Goal: Task Accomplishment & Management: Use online tool/utility

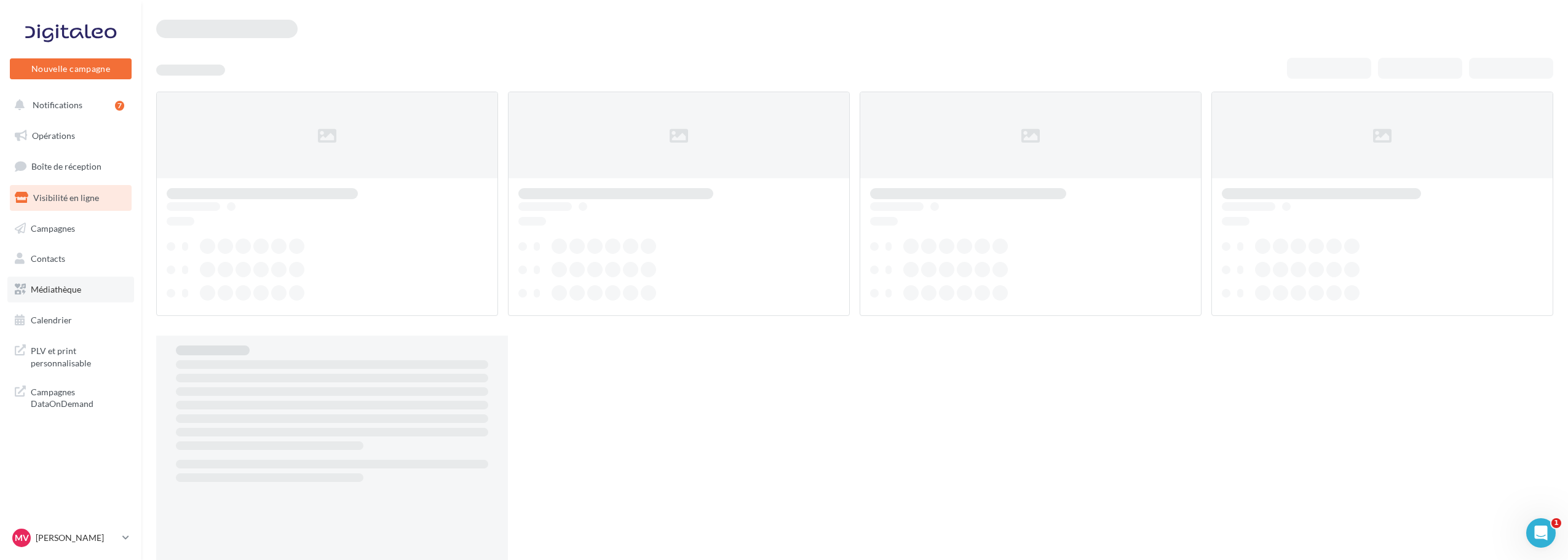
click at [71, 289] on span "Médiathèque" at bounding box center [56, 290] width 50 height 11
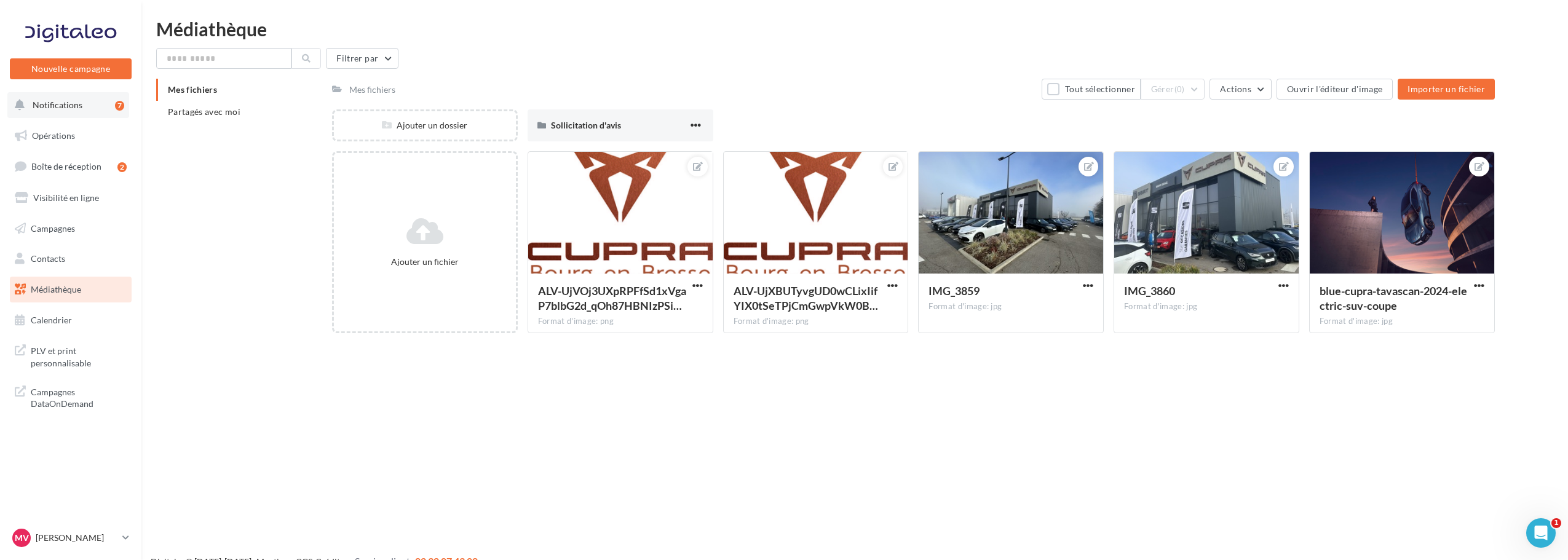
click at [48, 98] on button "Notifications 7" at bounding box center [68, 105] width 122 height 26
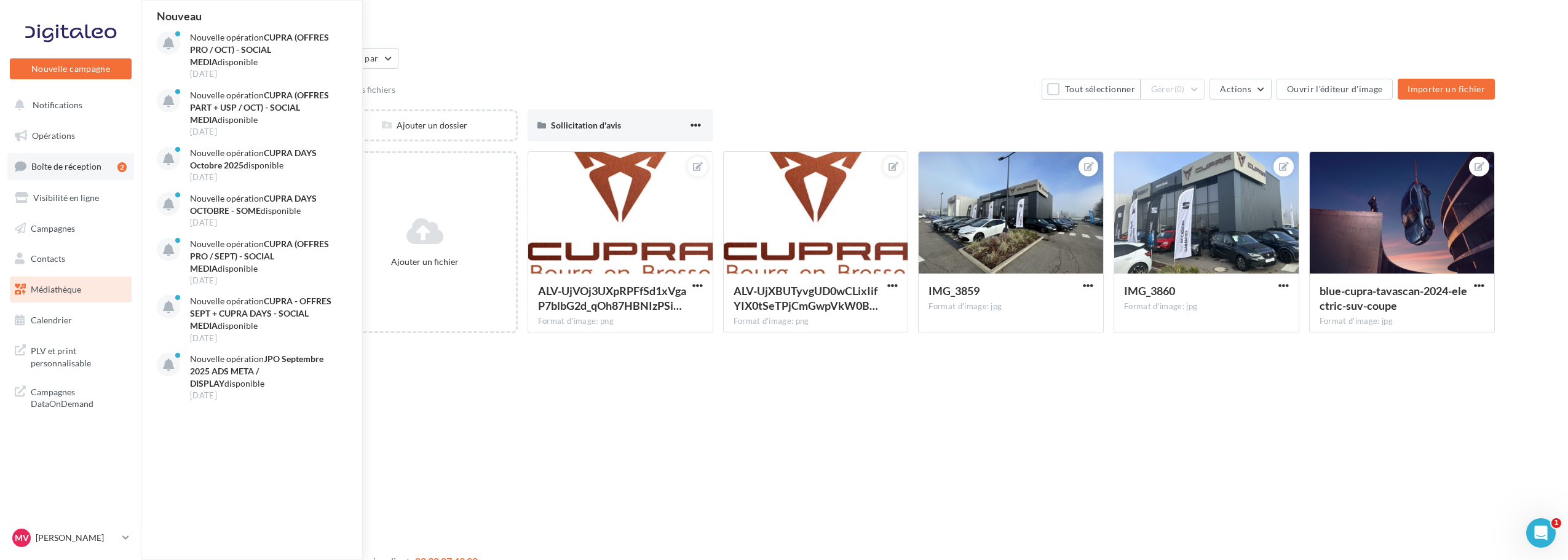
click at [53, 175] on link "Boîte de réception 2" at bounding box center [70, 166] width 127 height 26
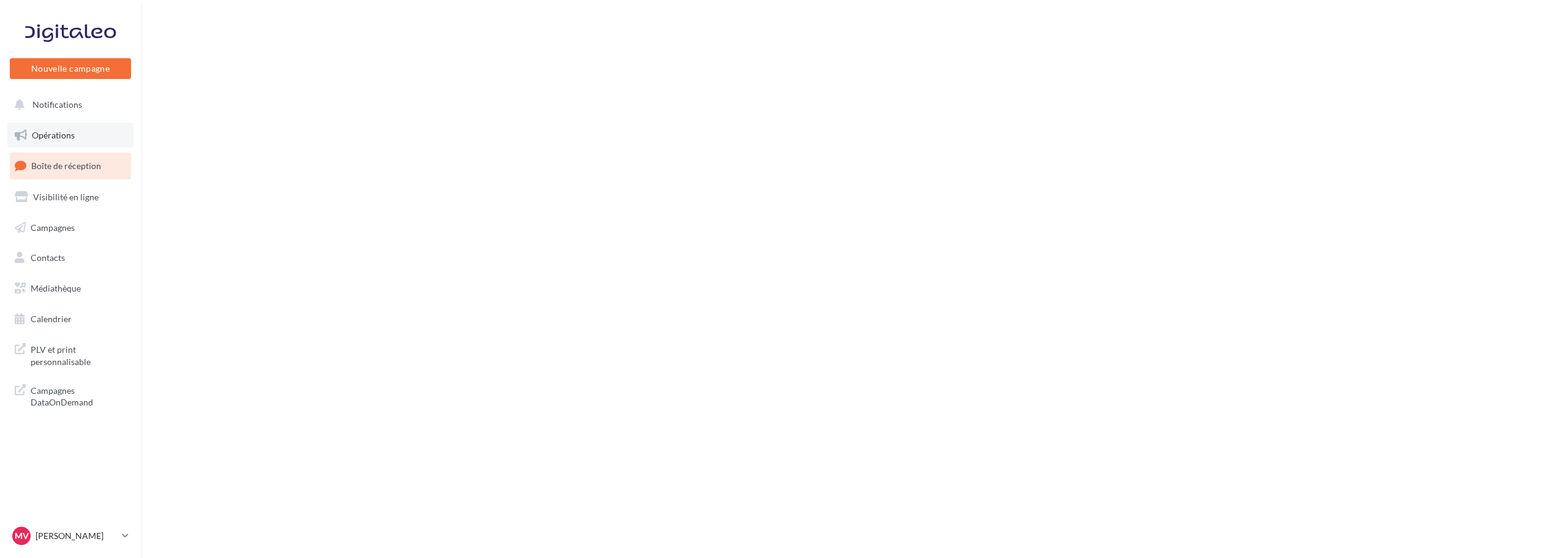
click at [57, 137] on span "Opérations" at bounding box center [54, 135] width 43 height 11
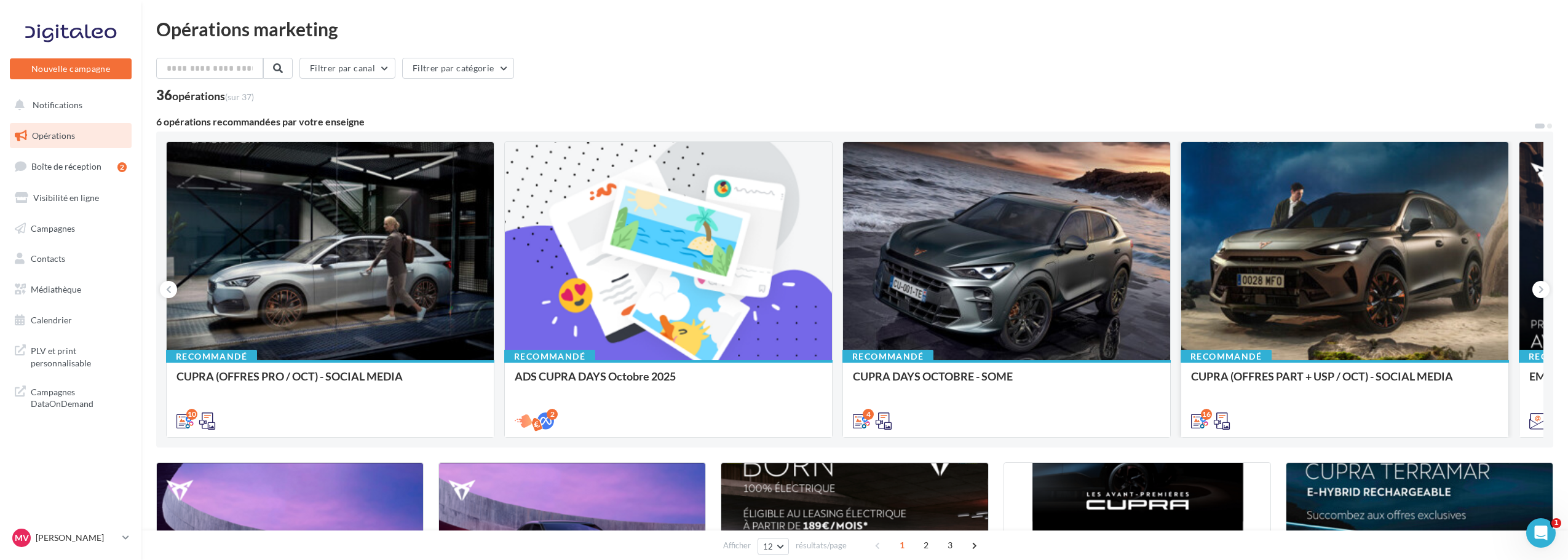
click at [1322, 244] on div at bounding box center [1345, 251] width 328 height 220
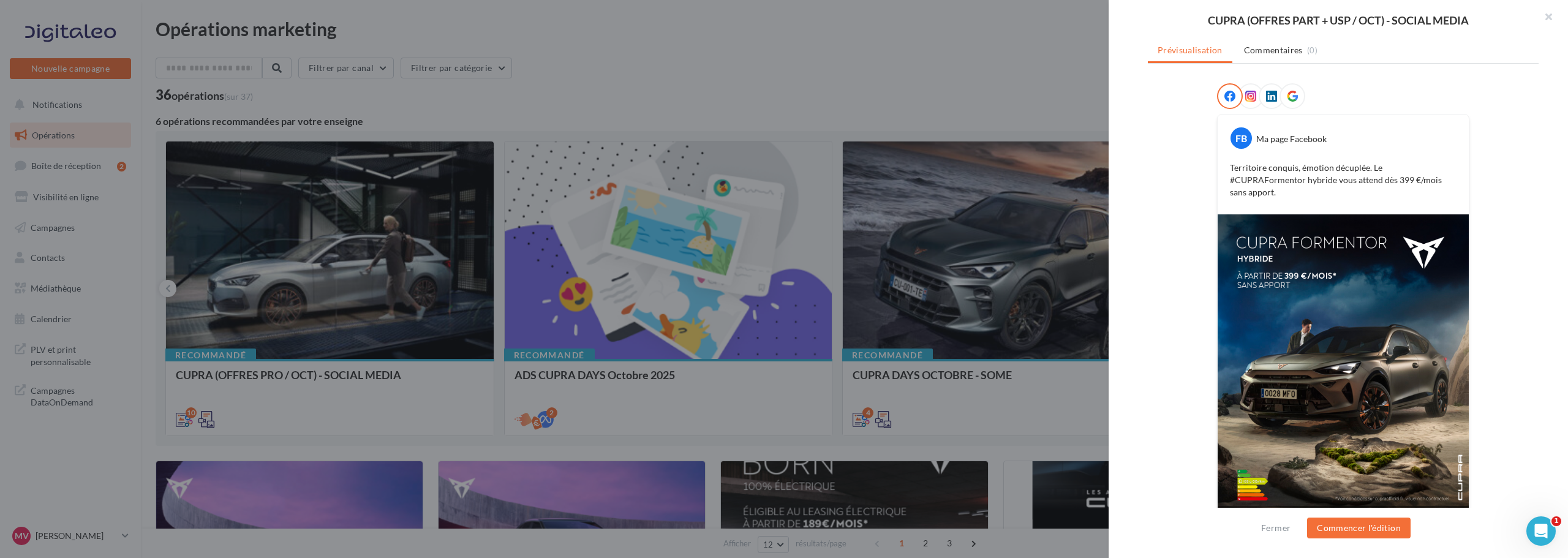
scroll to position [174, 0]
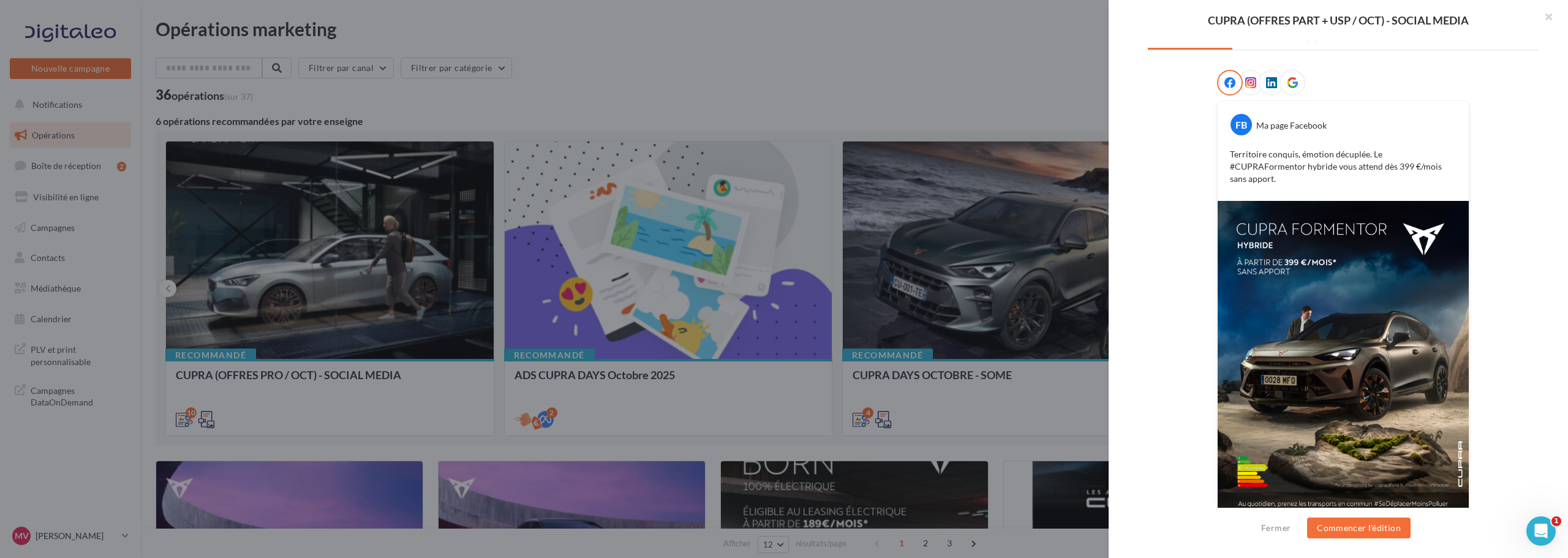
click at [1359, 358] on img at bounding box center [1343, 359] width 251 height 315
click at [1337, 312] on img at bounding box center [1343, 359] width 251 height 315
click at [1365, 527] on button "Commencer l'édition" at bounding box center [1359, 528] width 104 height 21
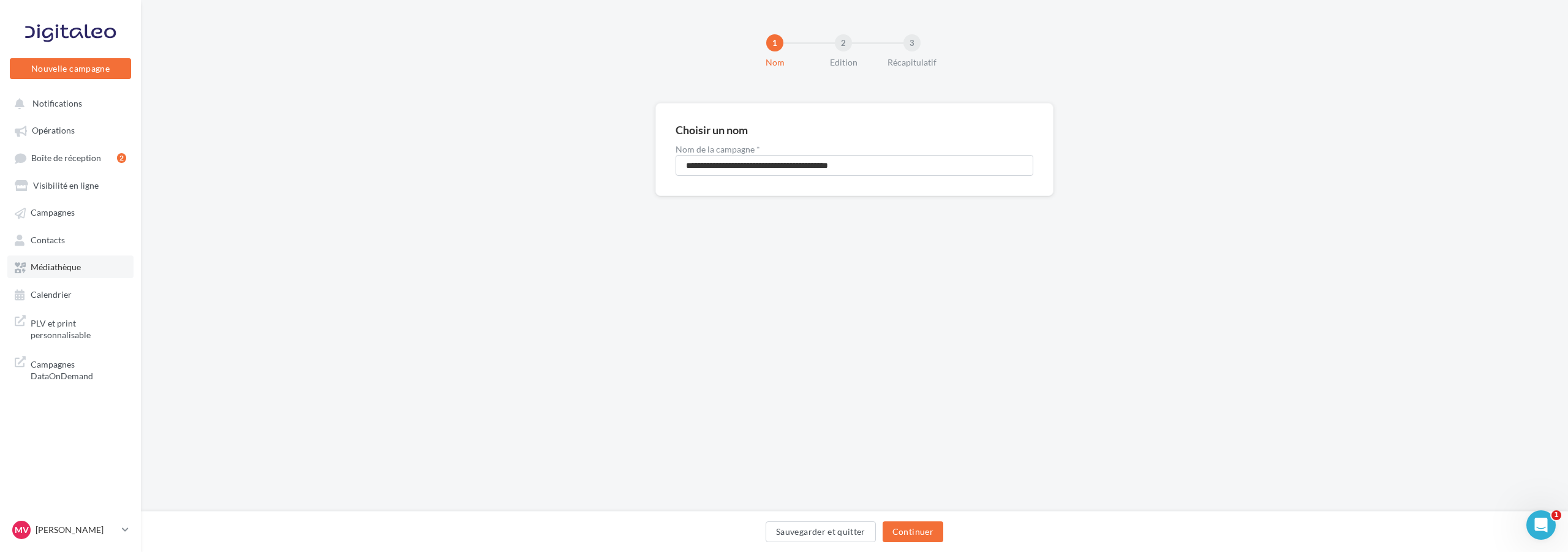
click at [69, 259] on link "Médiathèque" at bounding box center [70, 267] width 126 height 22
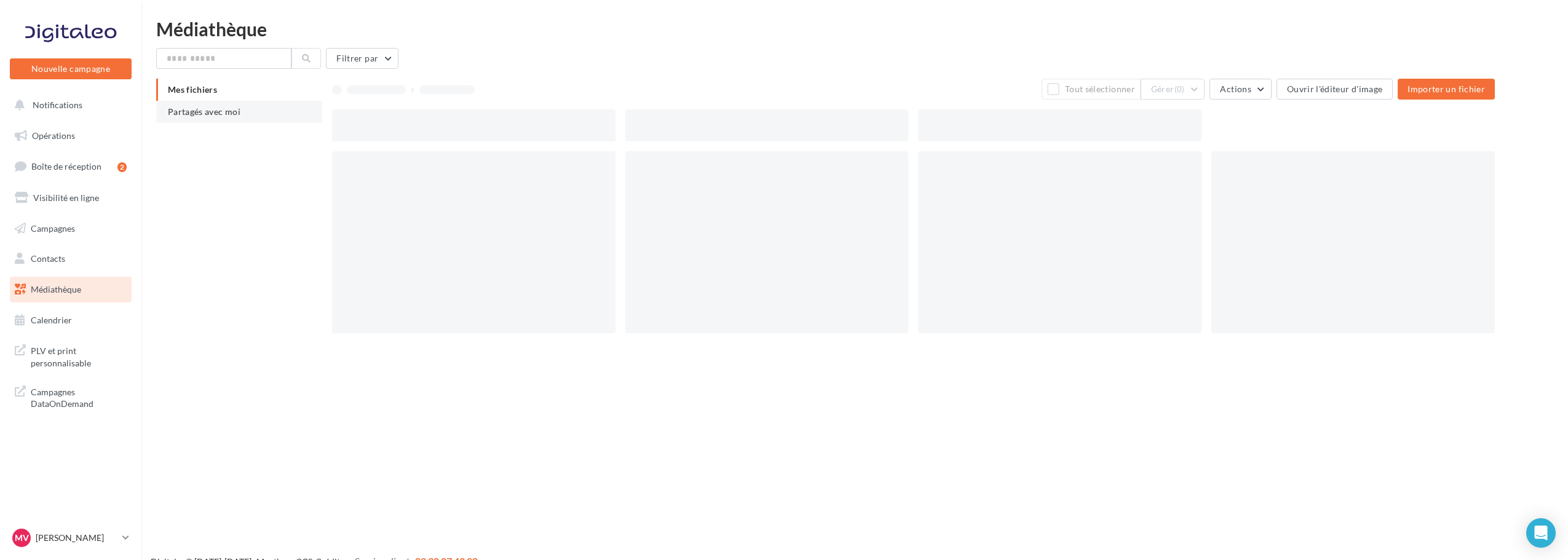
click at [241, 110] on li "Partagés avec moi" at bounding box center [239, 111] width 166 height 22
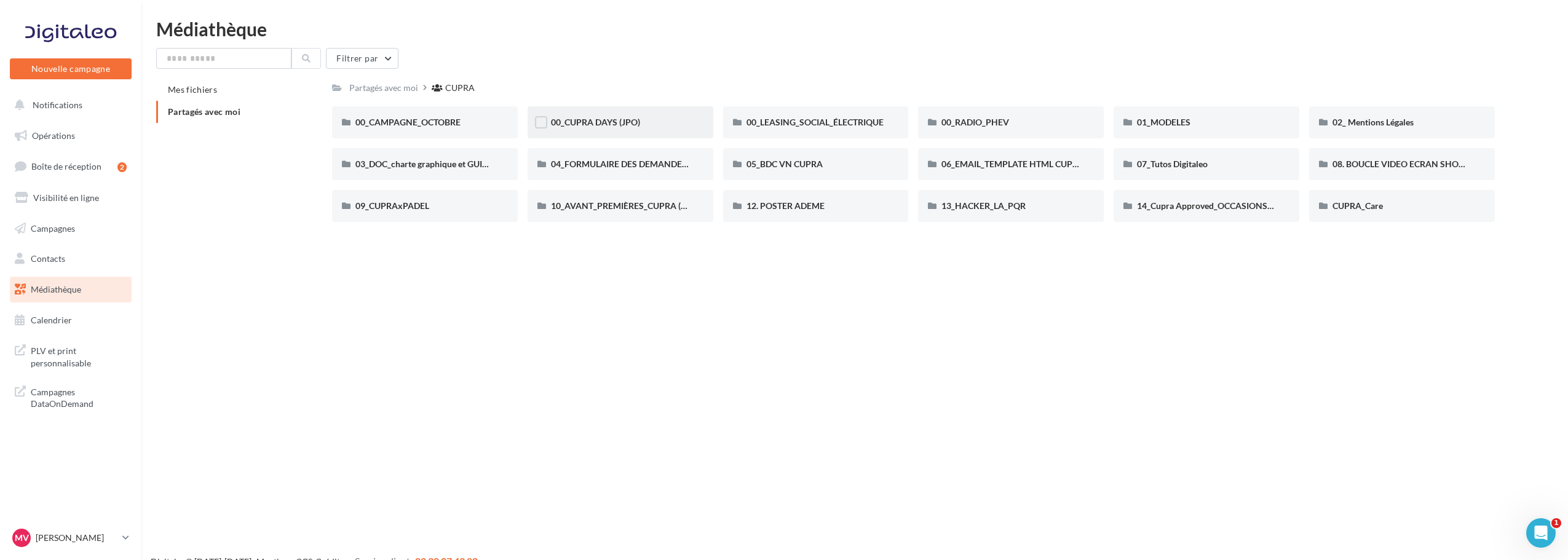
click at [617, 127] on span "00_CUPRA DAYS (JPO)" at bounding box center [595, 122] width 89 height 11
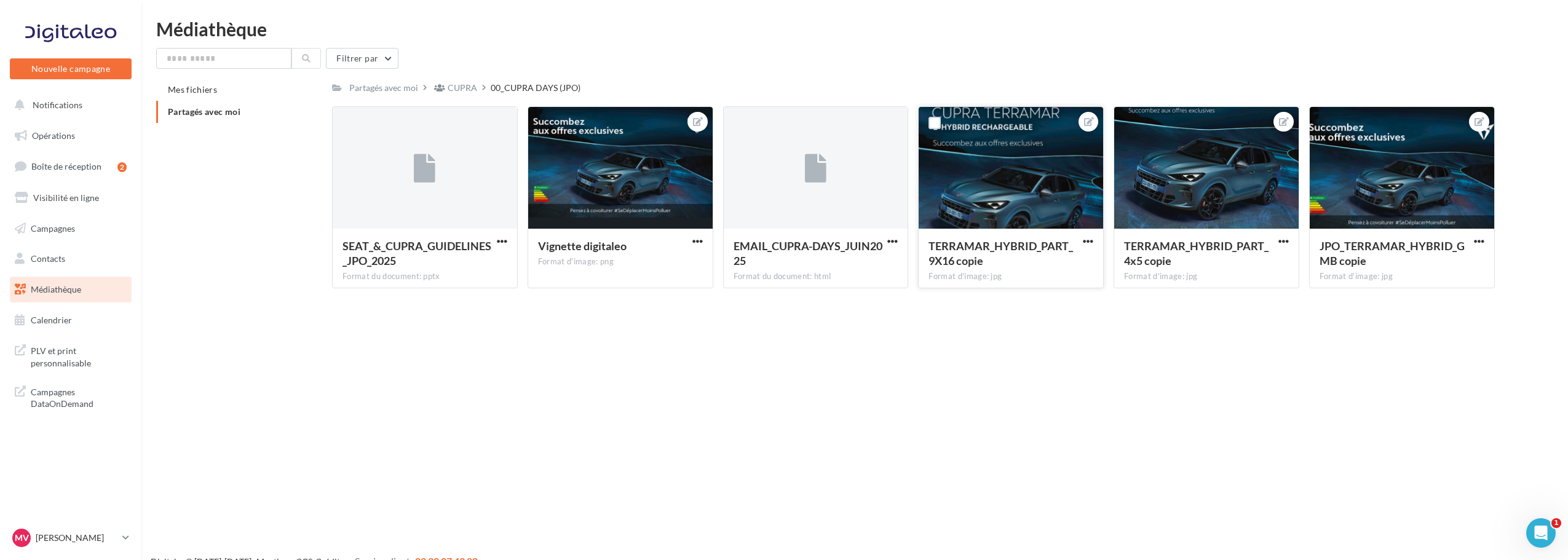
click at [1060, 178] on div at bounding box center [1012, 168] width 185 height 123
click at [1088, 117] on button at bounding box center [1088, 121] width 10 height 14
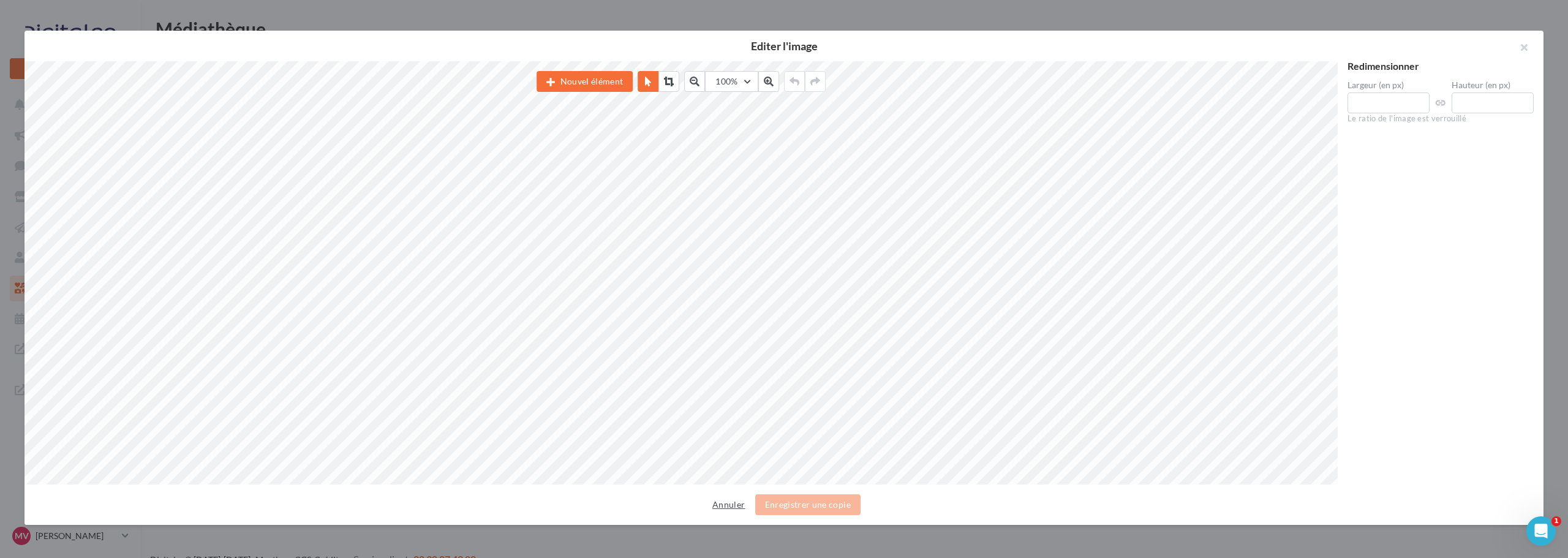
click at [728, 502] on button "Annuler" at bounding box center [728, 504] width 42 height 14
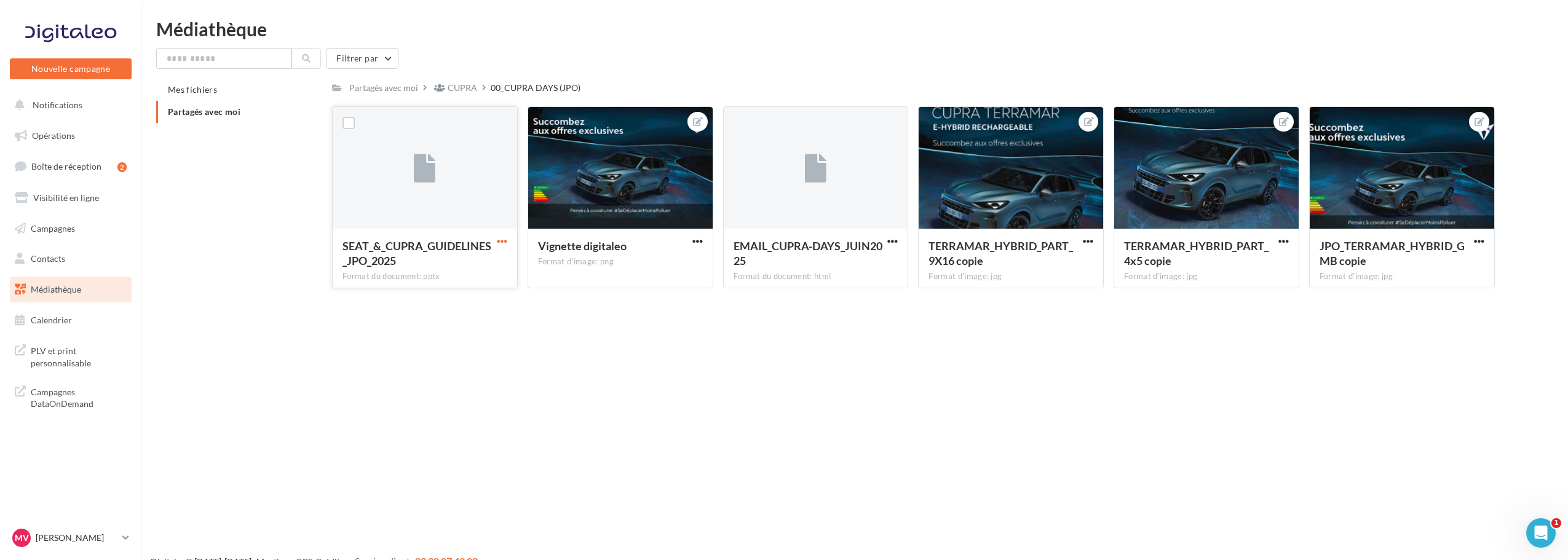
click at [505, 241] on span "button" at bounding box center [503, 241] width 11 height 11
click at [495, 259] on button "Télécharger" at bounding box center [448, 266] width 123 height 32
click at [1483, 120] on icon at bounding box center [1479, 122] width 10 height 9
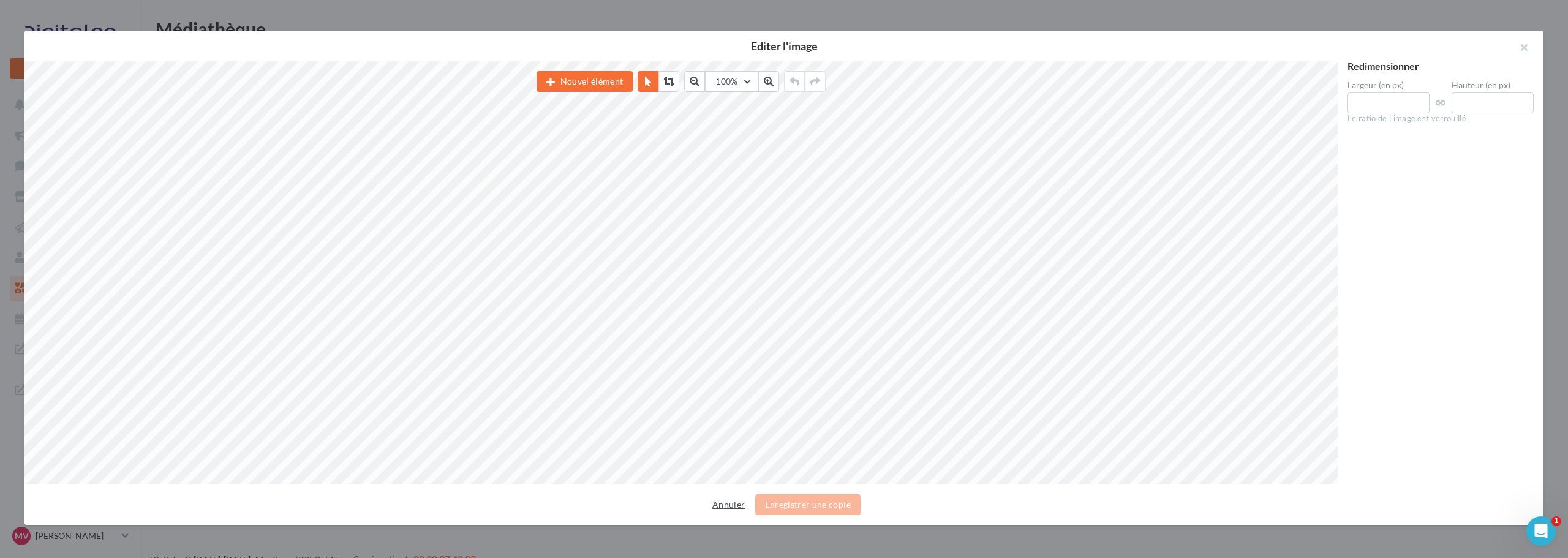
click at [729, 503] on button "Annuler" at bounding box center [728, 504] width 42 height 14
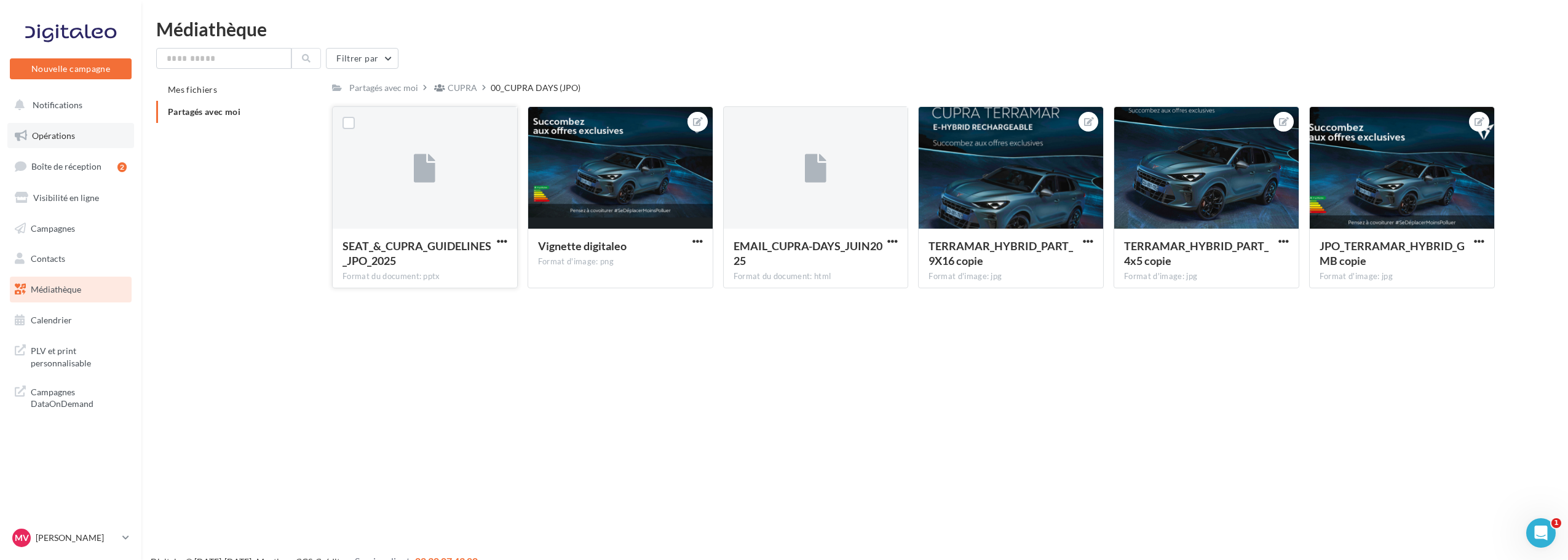
click at [62, 134] on span "Opérations" at bounding box center [54, 136] width 43 height 11
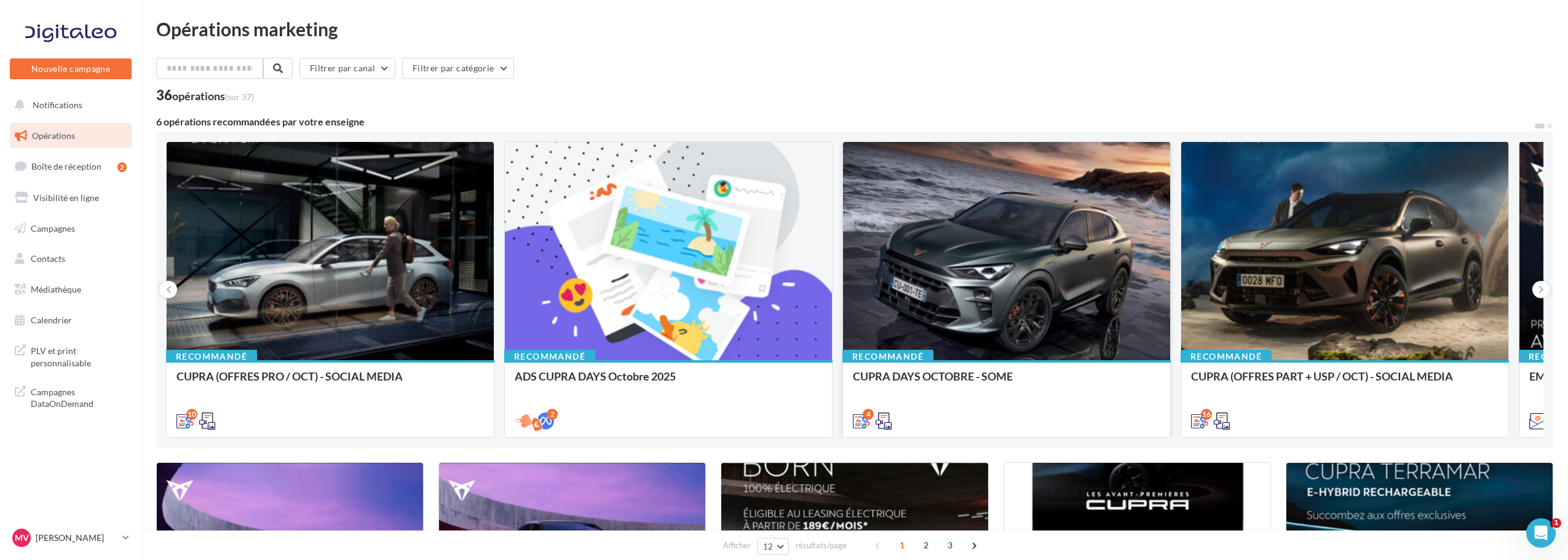
click at [1092, 247] on div at bounding box center [1006, 251] width 328 height 220
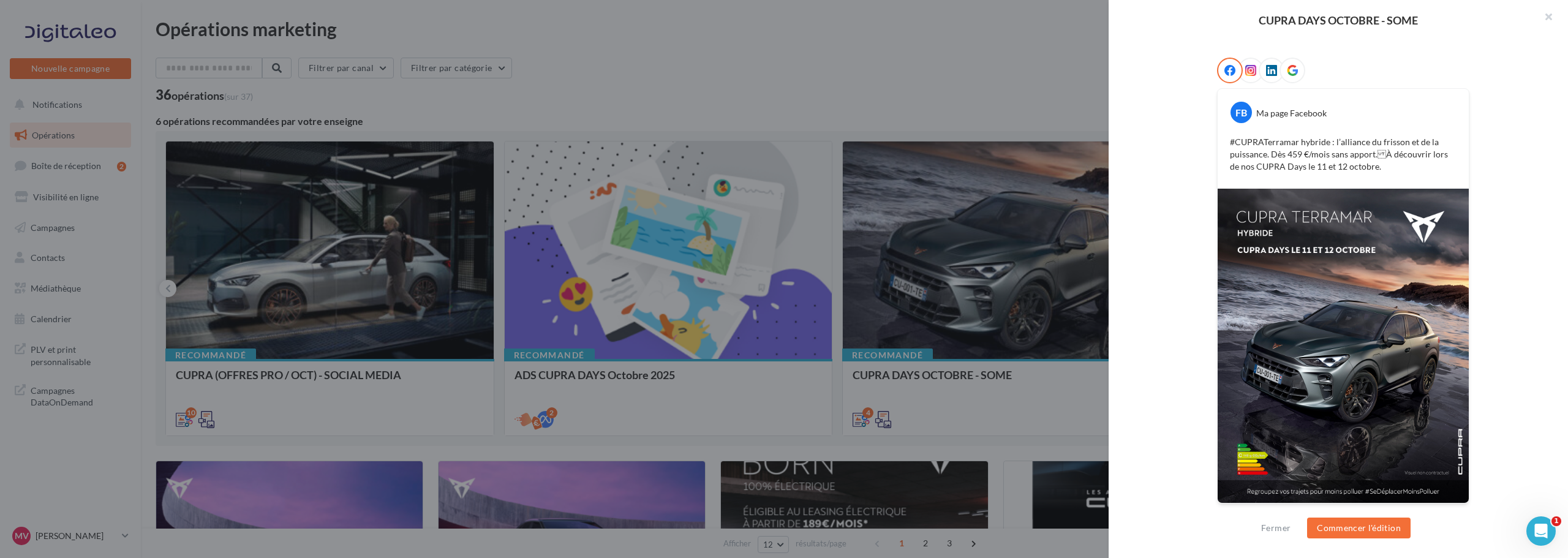
scroll to position [3, 0]
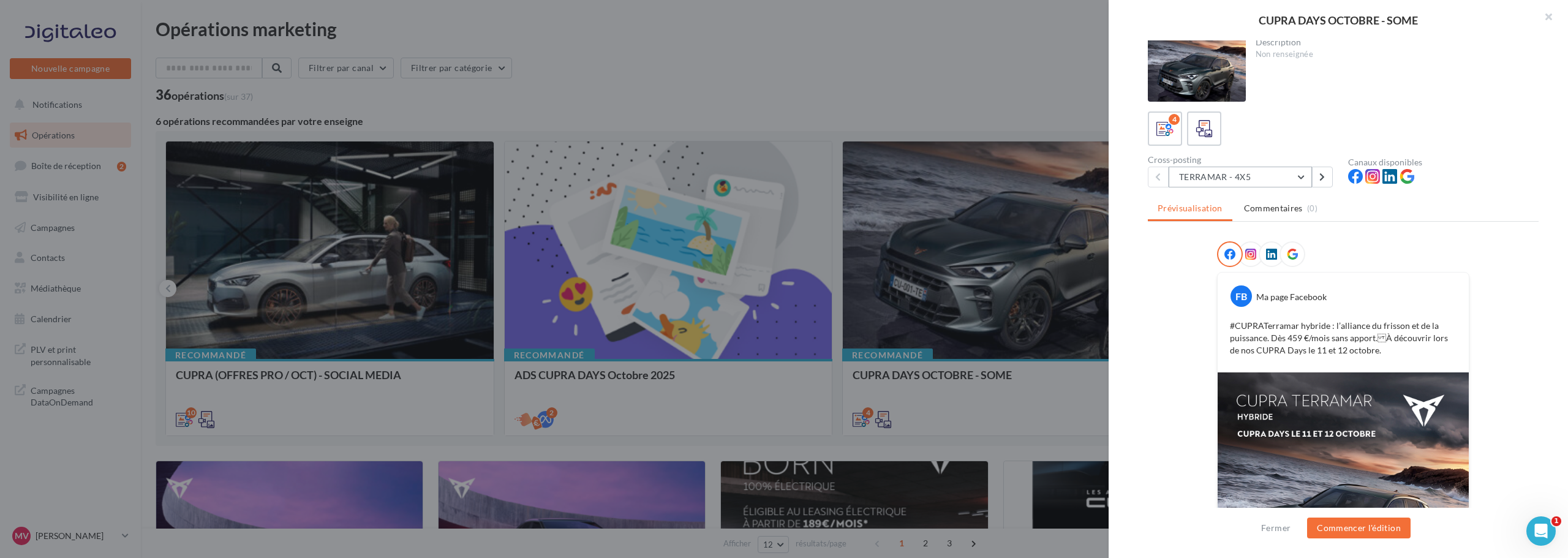
click at [1305, 178] on button "TERRAMAR - 4X5" at bounding box center [1240, 176] width 143 height 21
click at [1326, 176] on button at bounding box center [1322, 176] width 21 height 21
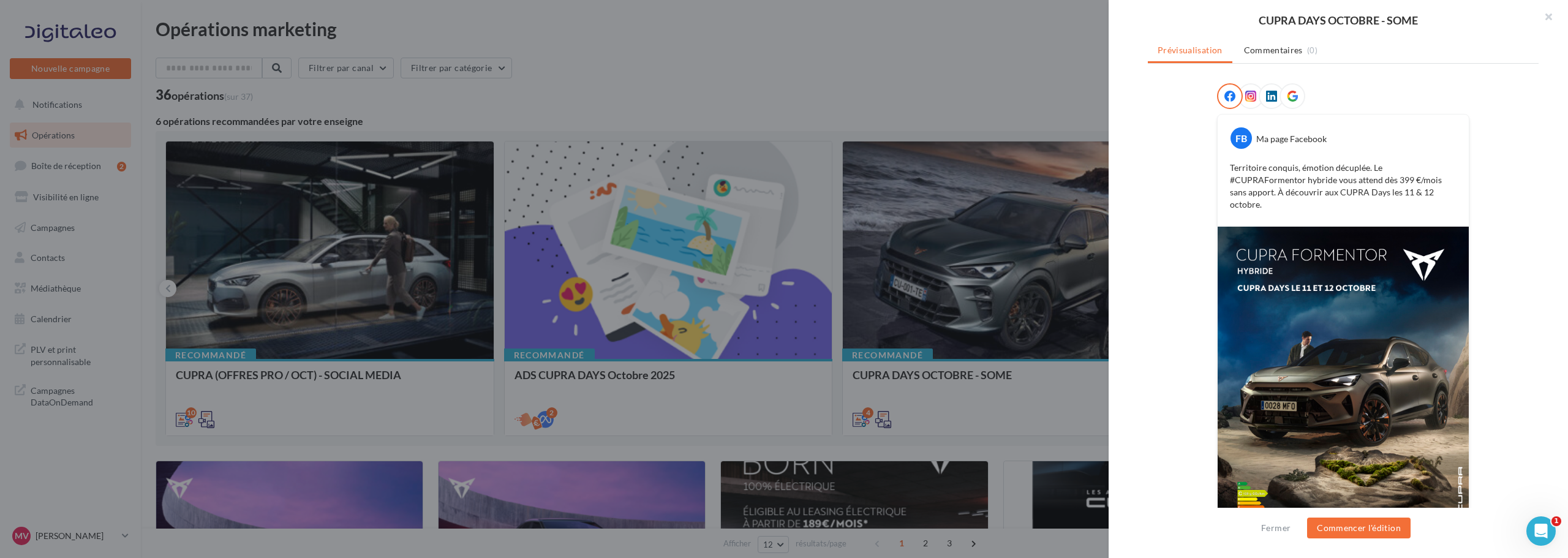
scroll to position [186, 0]
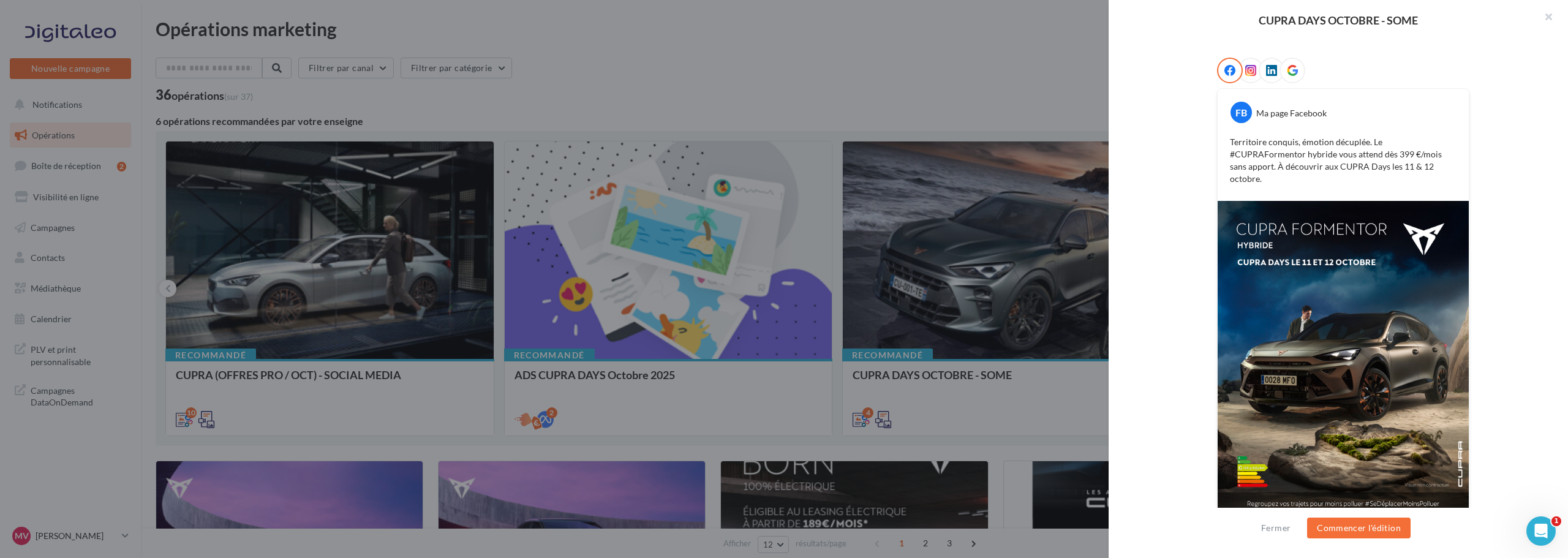
click at [1031, 207] on div at bounding box center [784, 279] width 1568 height 558
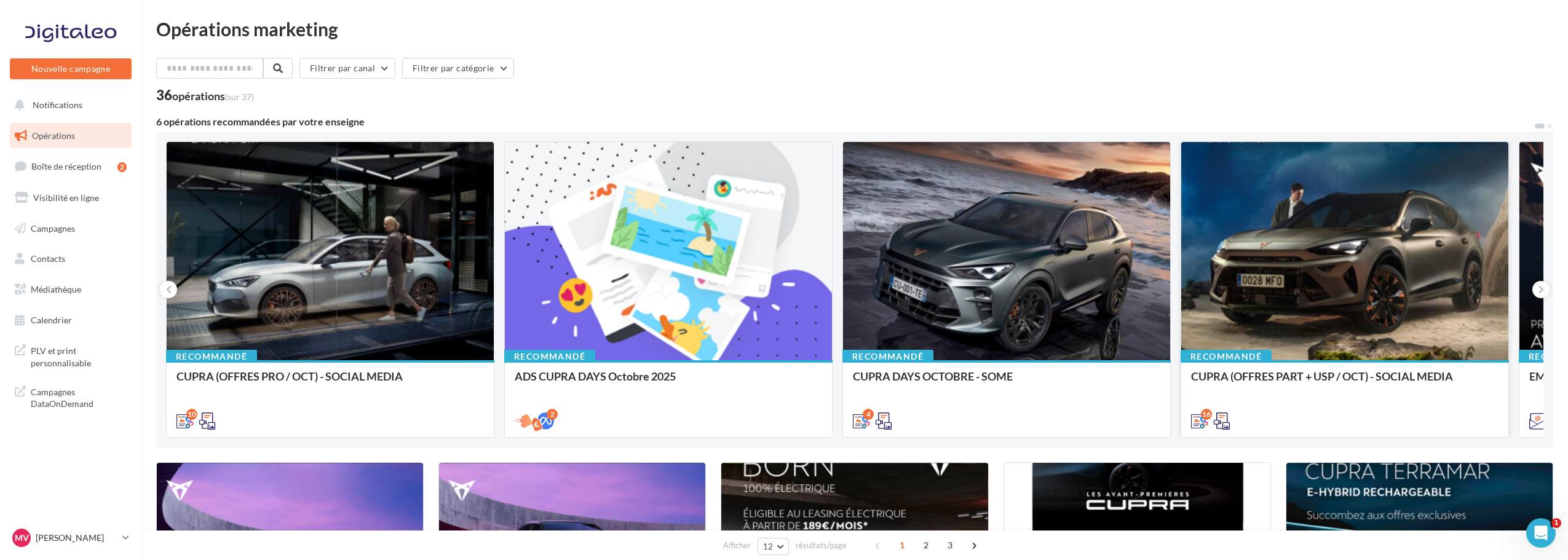
click at [1392, 205] on div at bounding box center [1345, 251] width 328 height 220
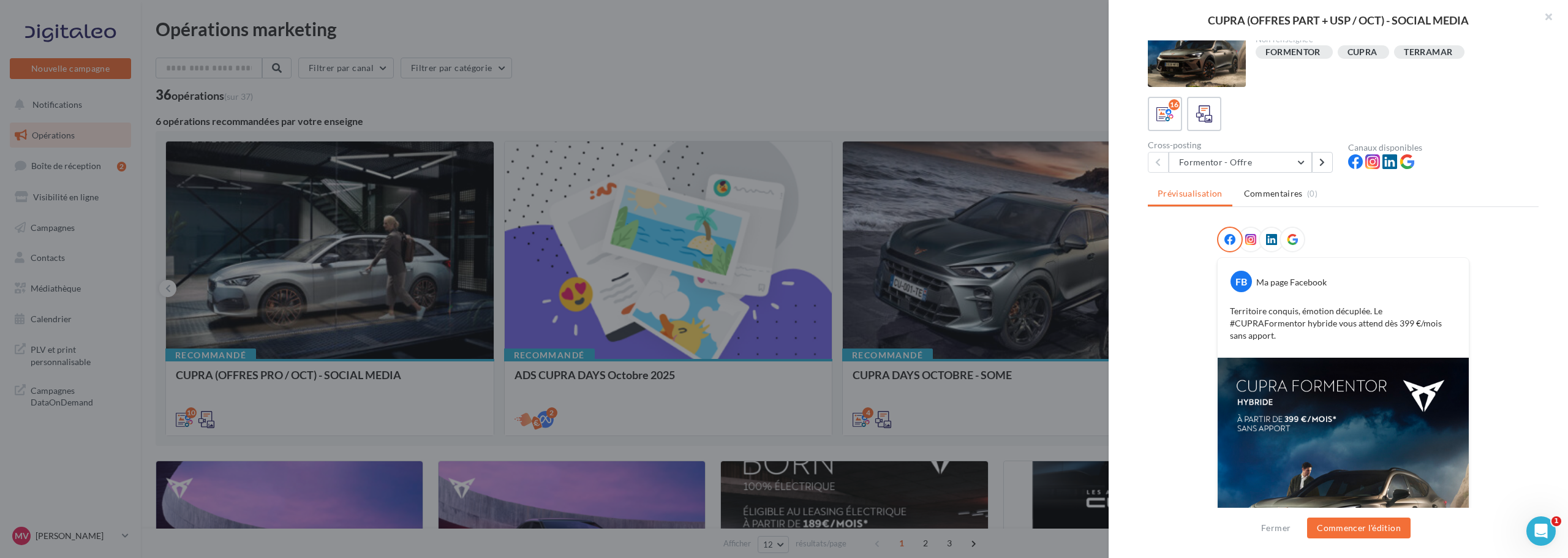
scroll to position [0, 0]
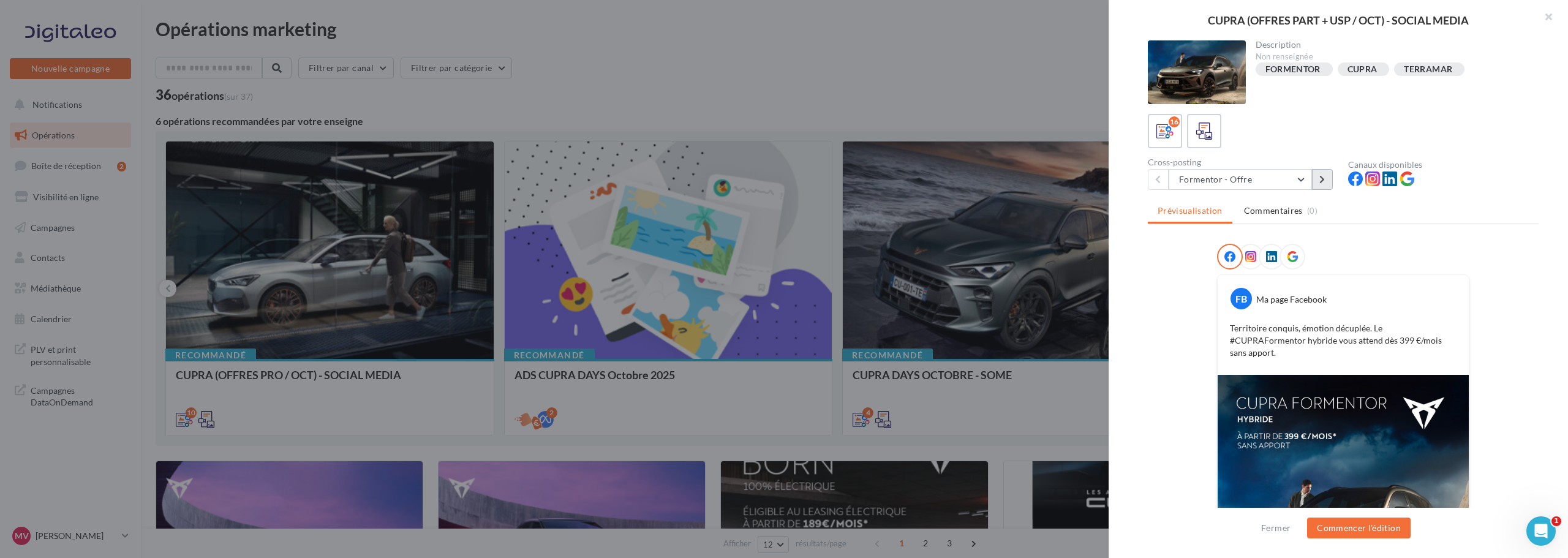
click at [1328, 180] on button at bounding box center [1322, 179] width 21 height 21
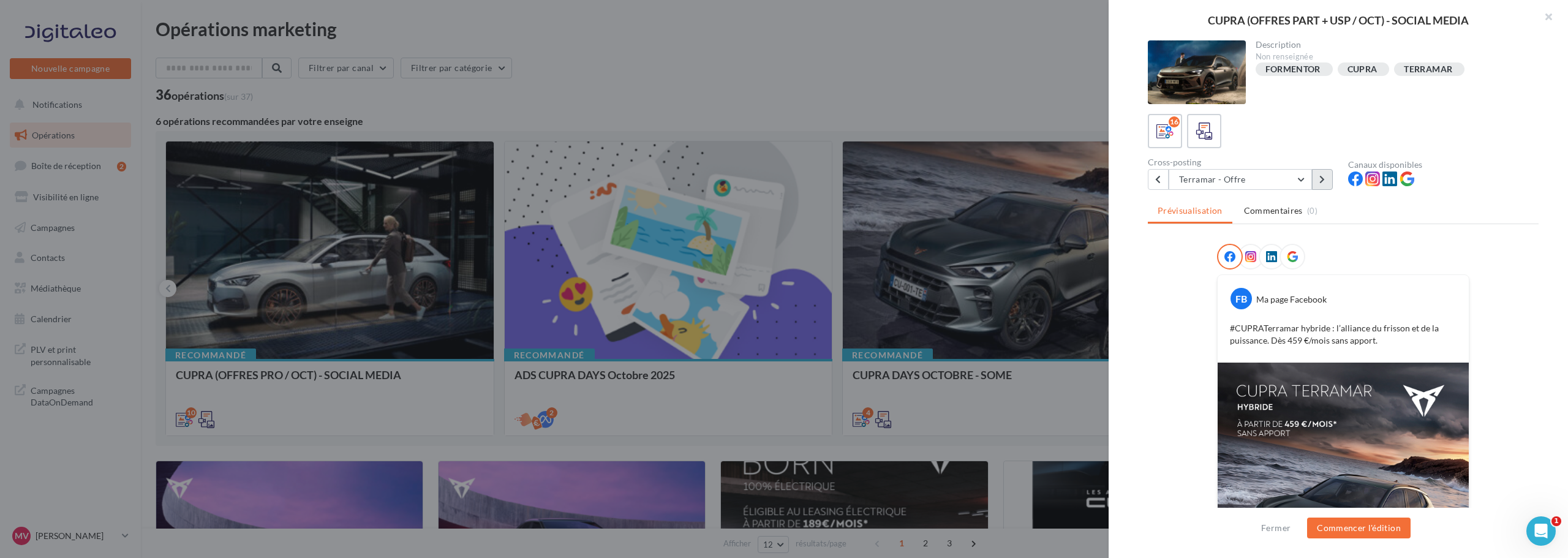
click at [1327, 177] on button at bounding box center [1322, 179] width 21 height 21
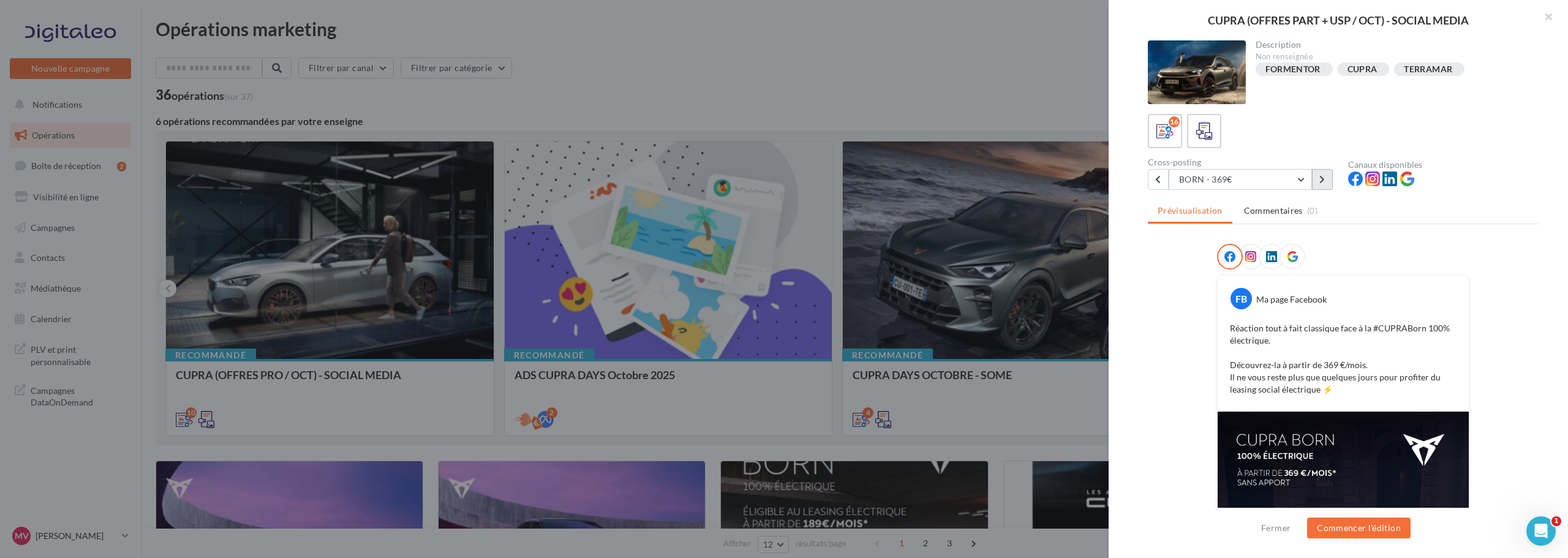
click at [1327, 178] on button at bounding box center [1322, 179] width 21 height 21
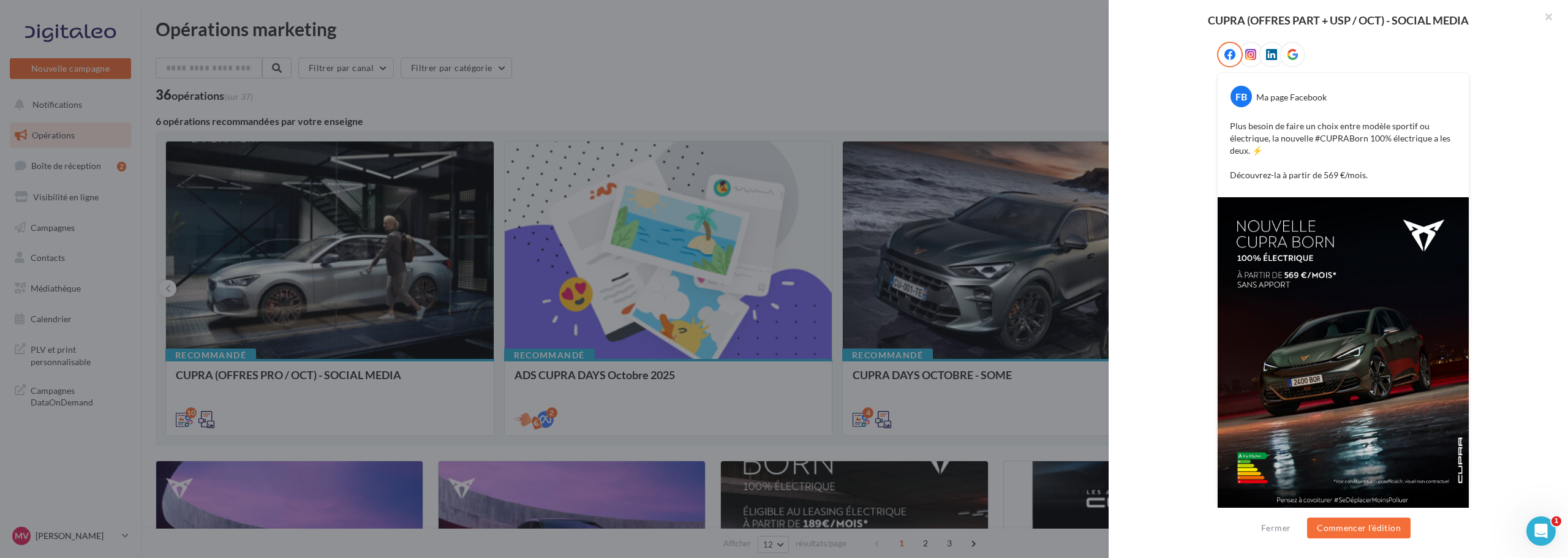
scroll to position [211, 0]
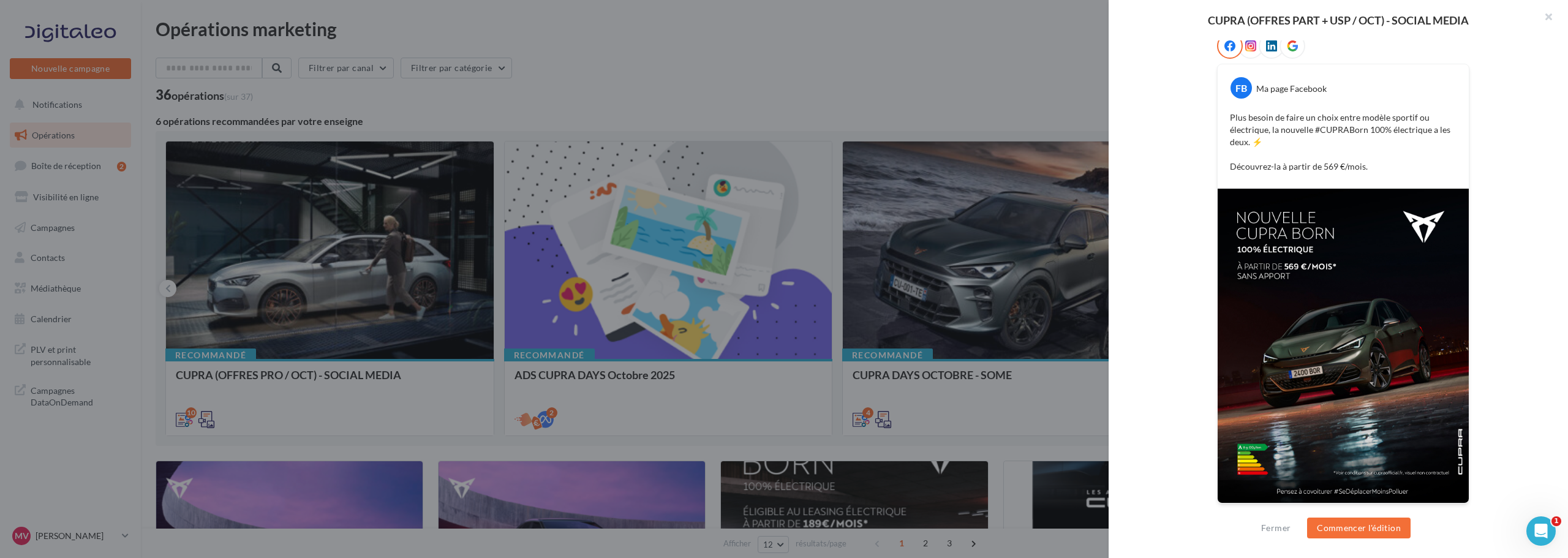
click at [1319, 262] on img at bounding box center [1343, 346] width 251 height 315
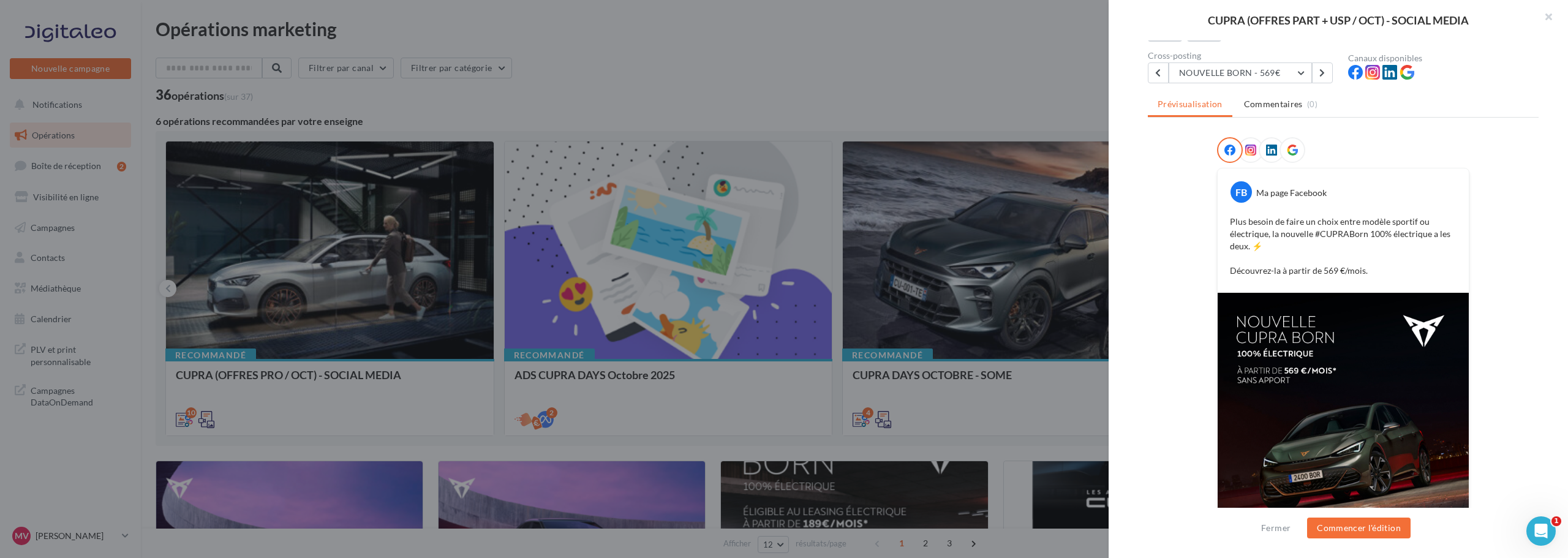
scroll to position [27, 0]
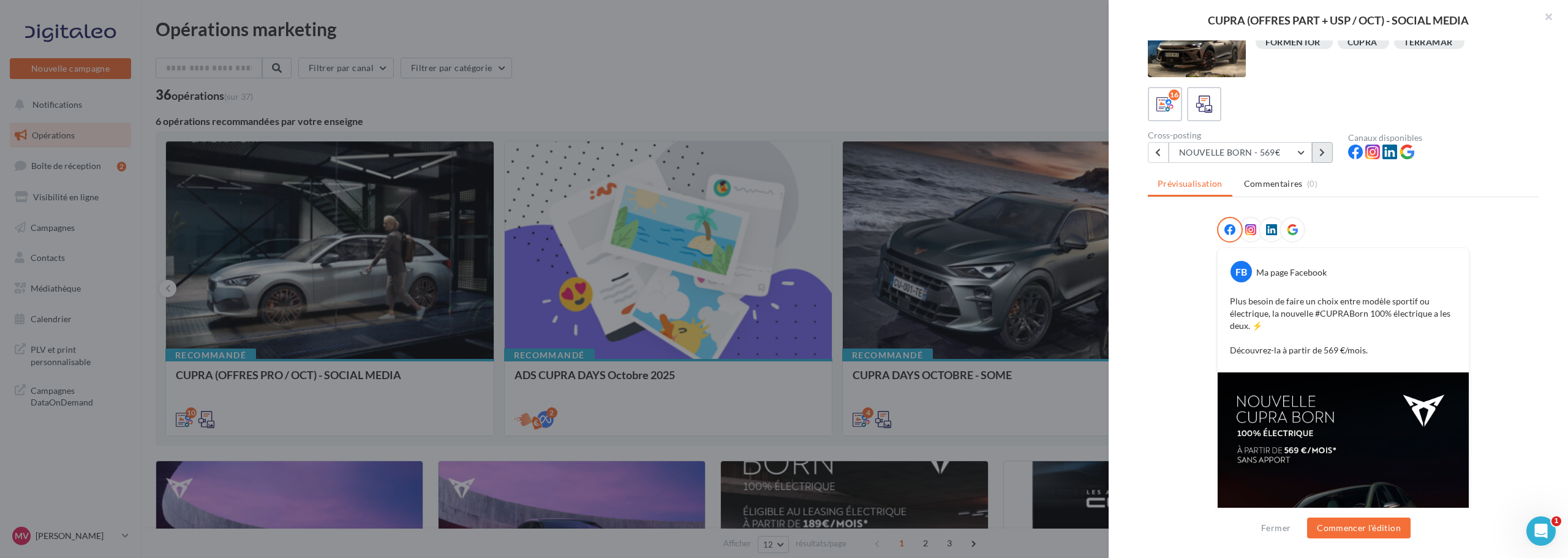
click at [1324, 153] on icon at bounding box center [1322, 153] width 5 height 9
click at [1292, 155] on button "LEON 5D - 379€" at bounding box center [1240, 152] width 143 height 21
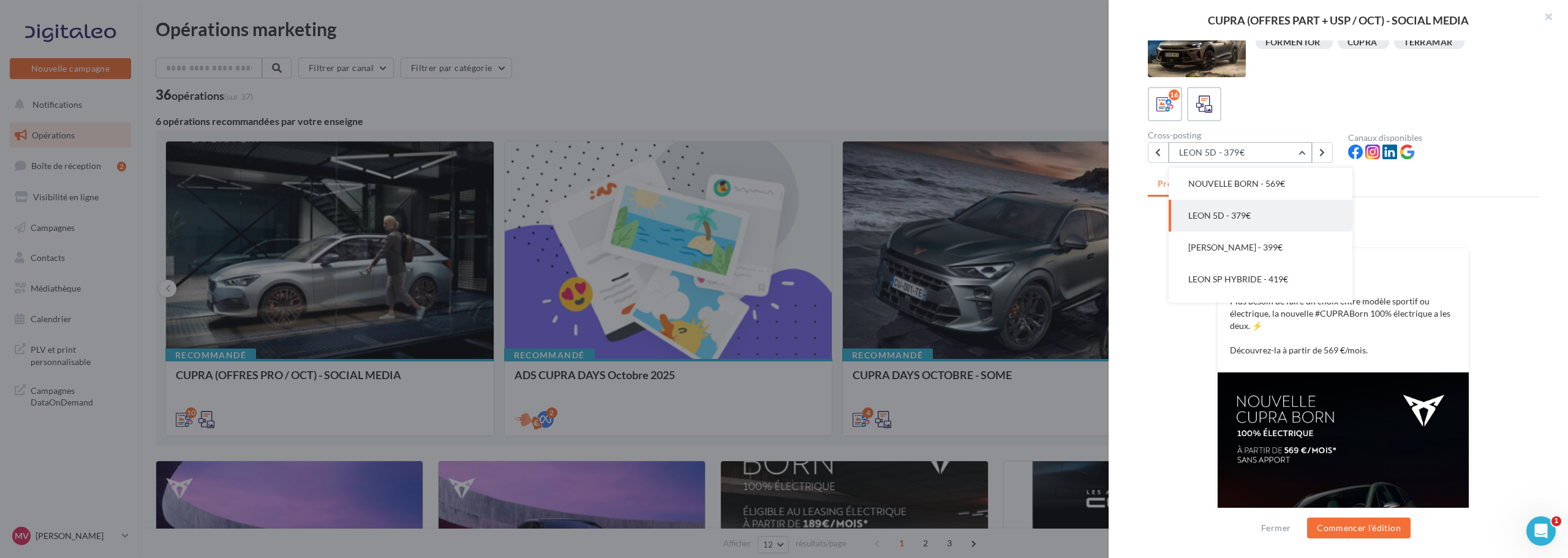
scroll to position [0, 0]
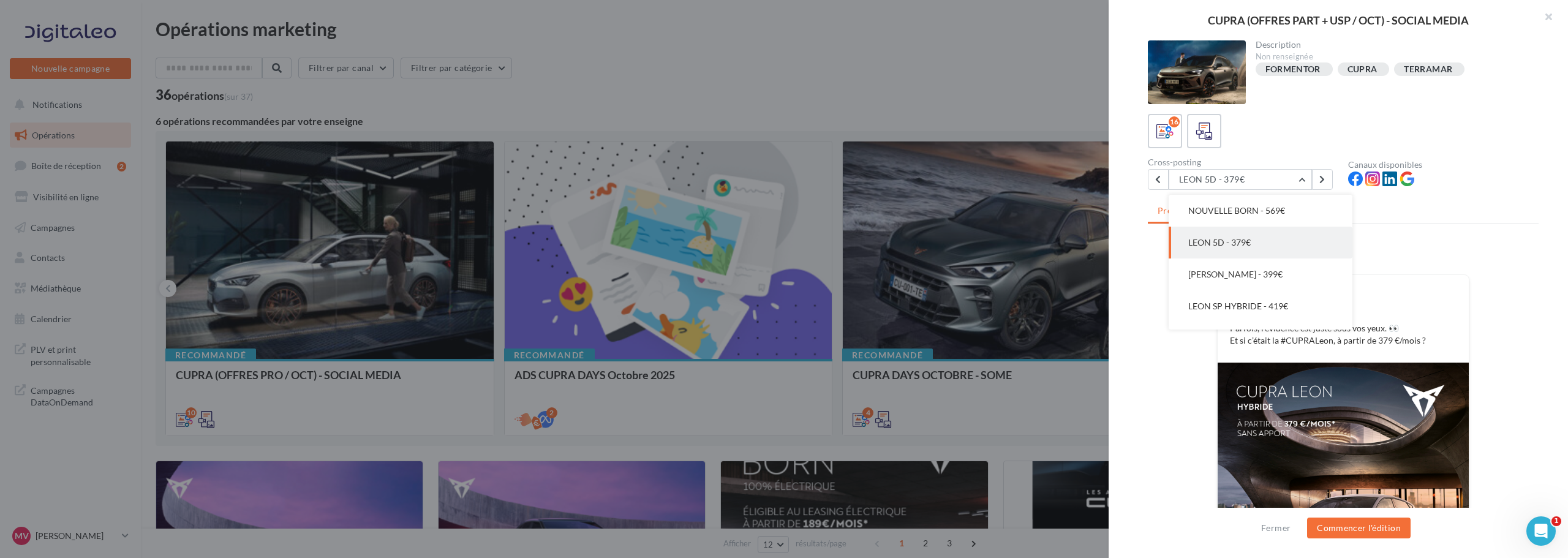
click at [1357, 455] on img at bounding box center [1343, 520] width 251 height 315
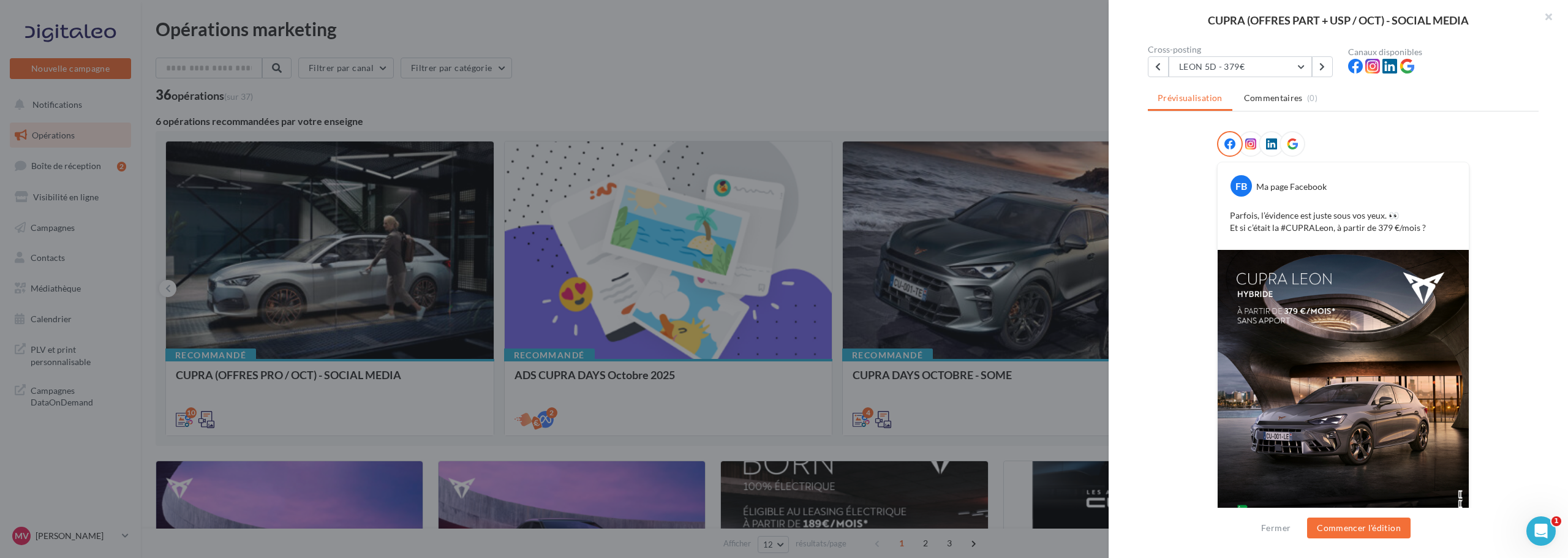
scroll to position [52, 0]
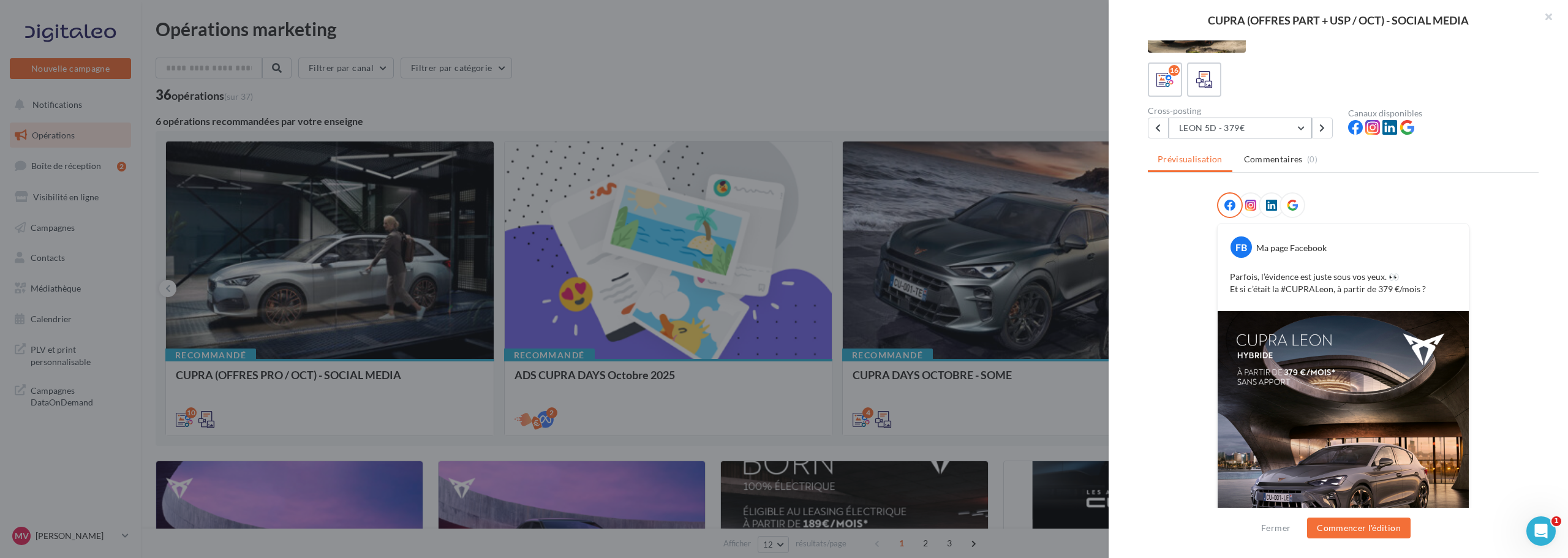
click at [1307, 135] on button "LEON 5D - 379€" at bounding box center [1240, 128] width 143 height 21
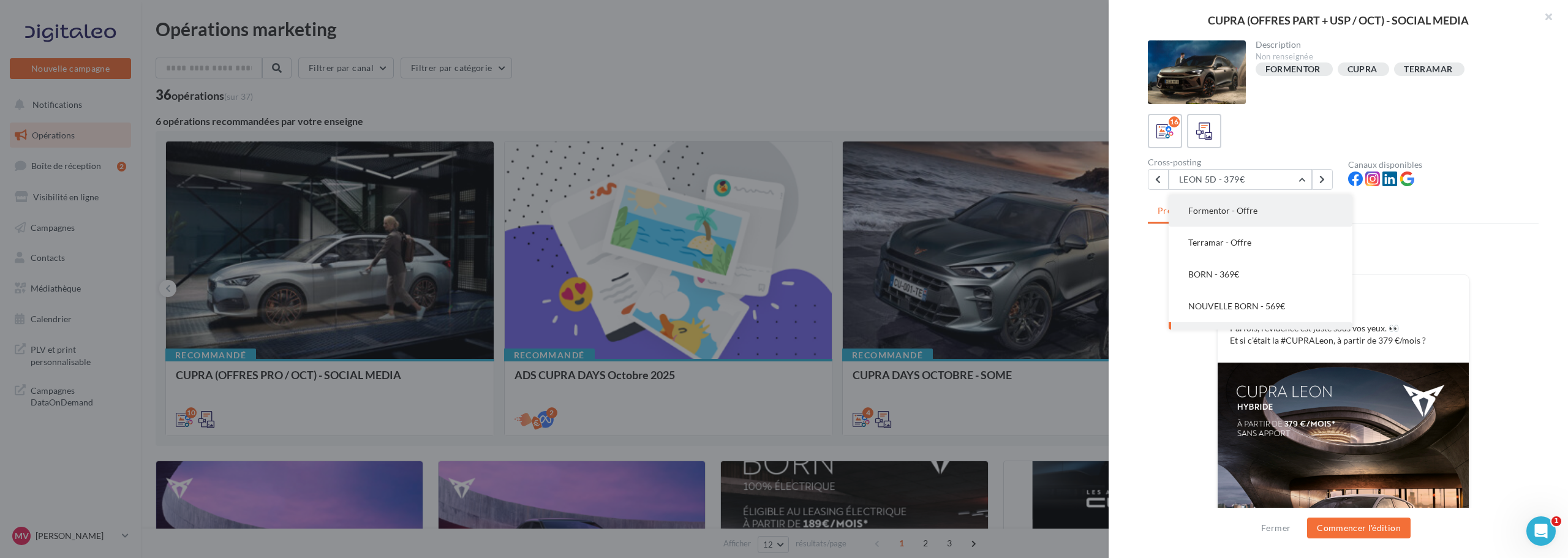
click at [1227, 219] on button "Formentor - Offre" at bounding box center [1260, 211] width 184 height 32
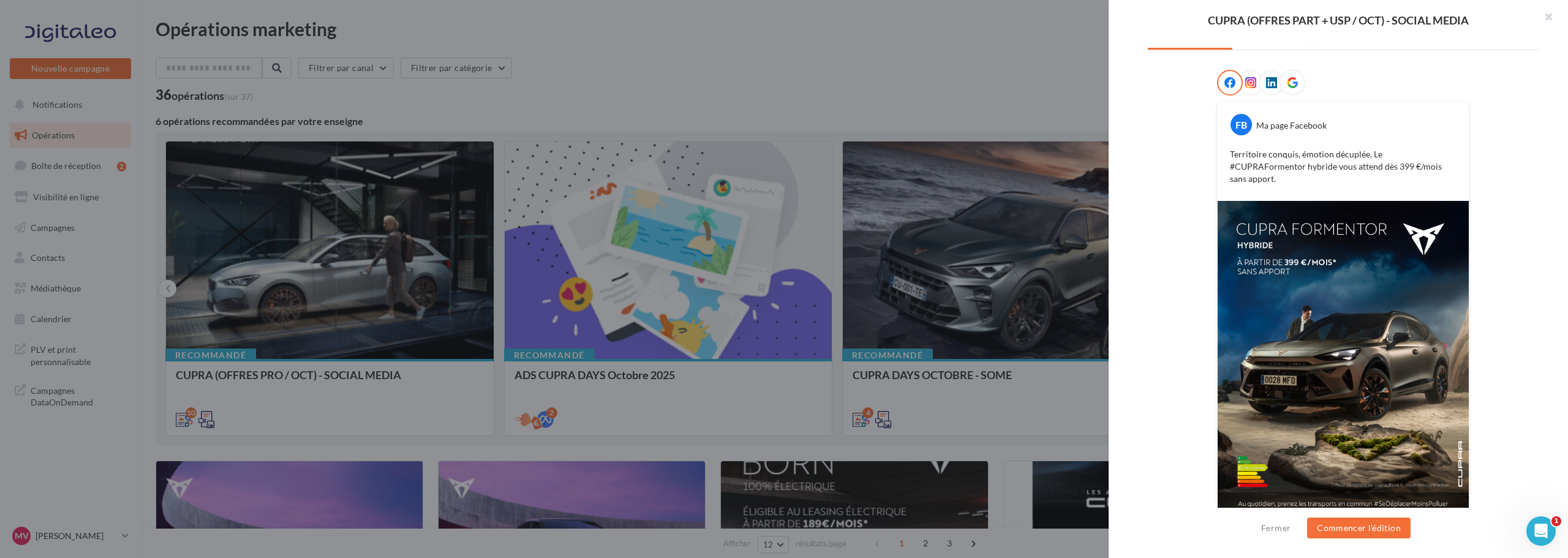
scroll to position [52, 0]
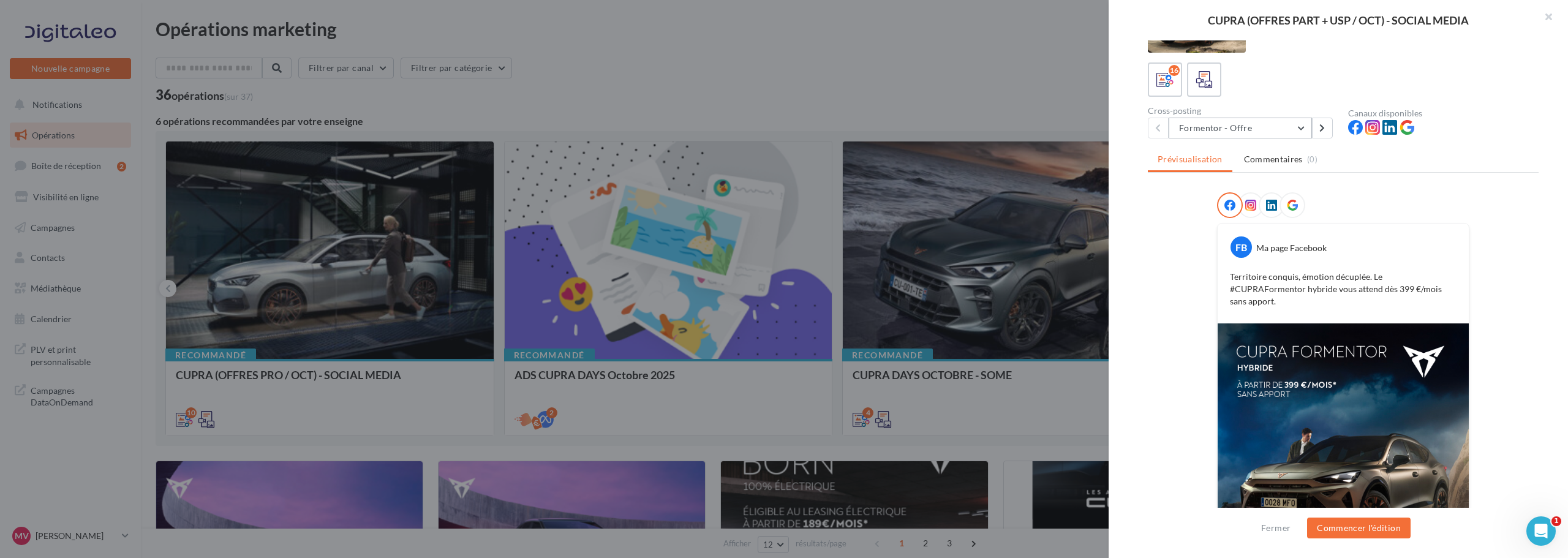
click at [1266, 123] on button "Formentor - Offre" at bounding box center [1240, 128] width 143 height 21
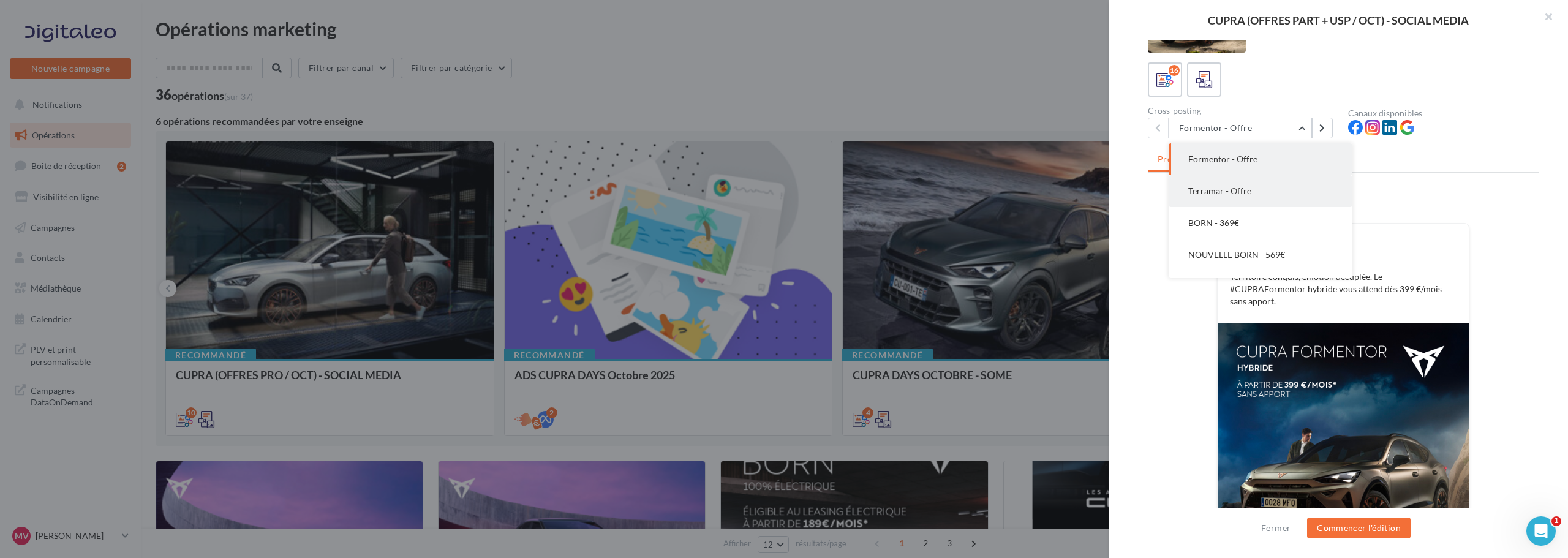
click at [1271, 207] on button "Terramar - Offre" at bounding box center [1260, 191] width 184 height 32
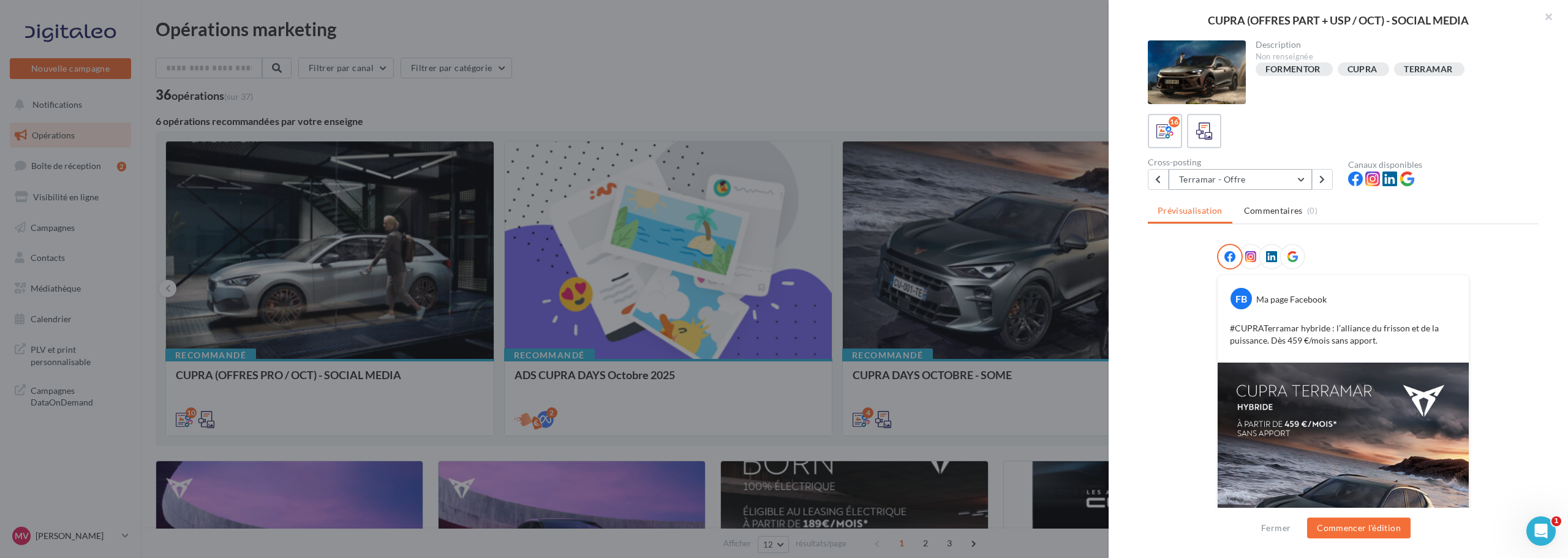
click at [1269, 190] on button "Terramar - Offre" at bounding box center [1240, 179] width 143 height 21
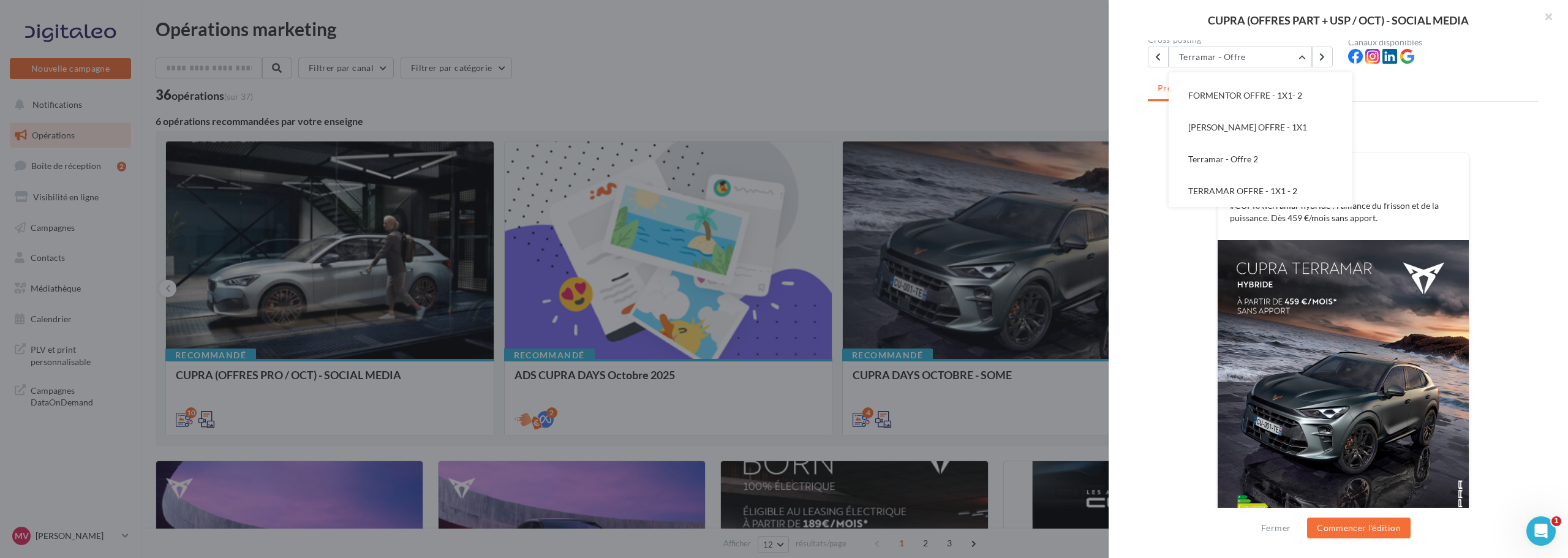
click at [1513, 194] on div "FB Ma page Facebook #CUPRATerramar hybride : l’alliance du frisson et de la pui…" at bounding box center [1343, 346] width 391 height 449
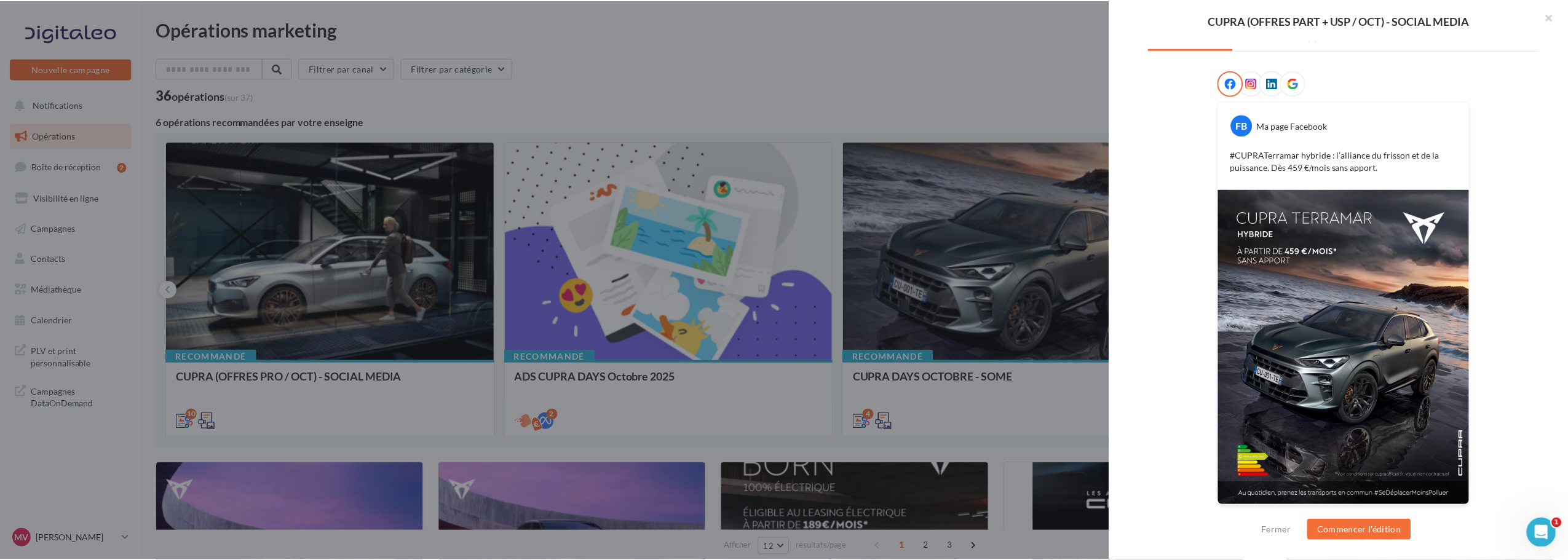
scroll to position [113, 0]
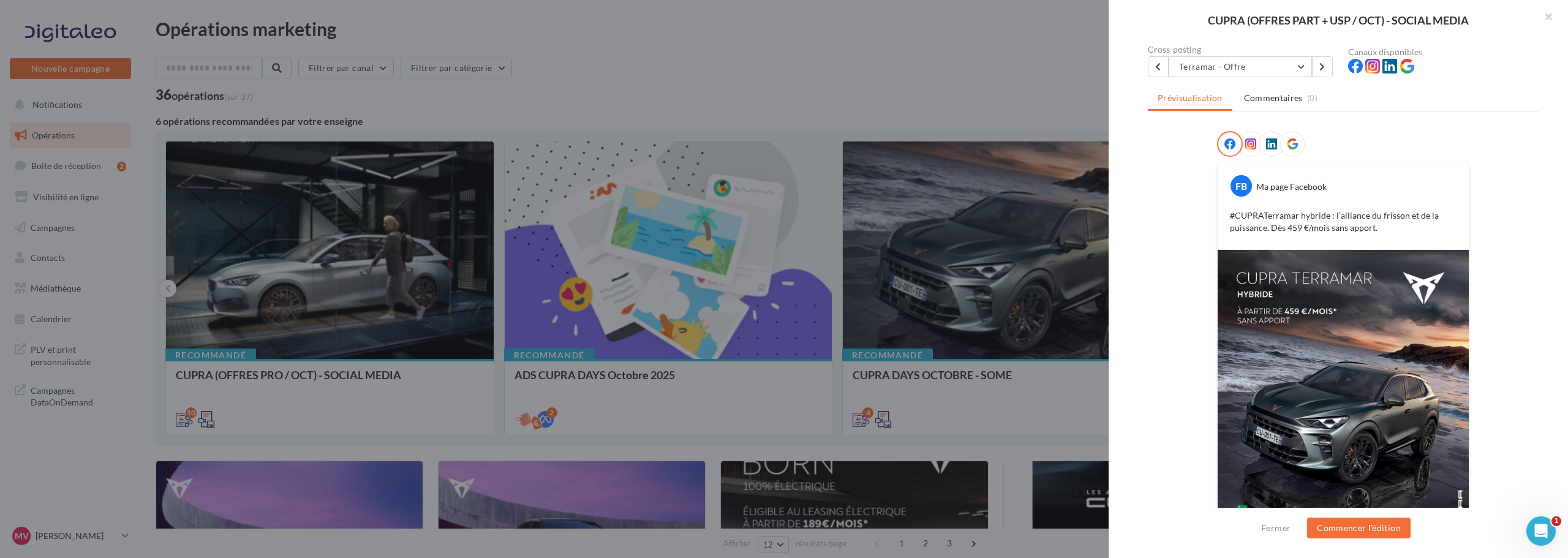
click at [712, 63] on div at bounding box center [784, 279] width 1568 height 558
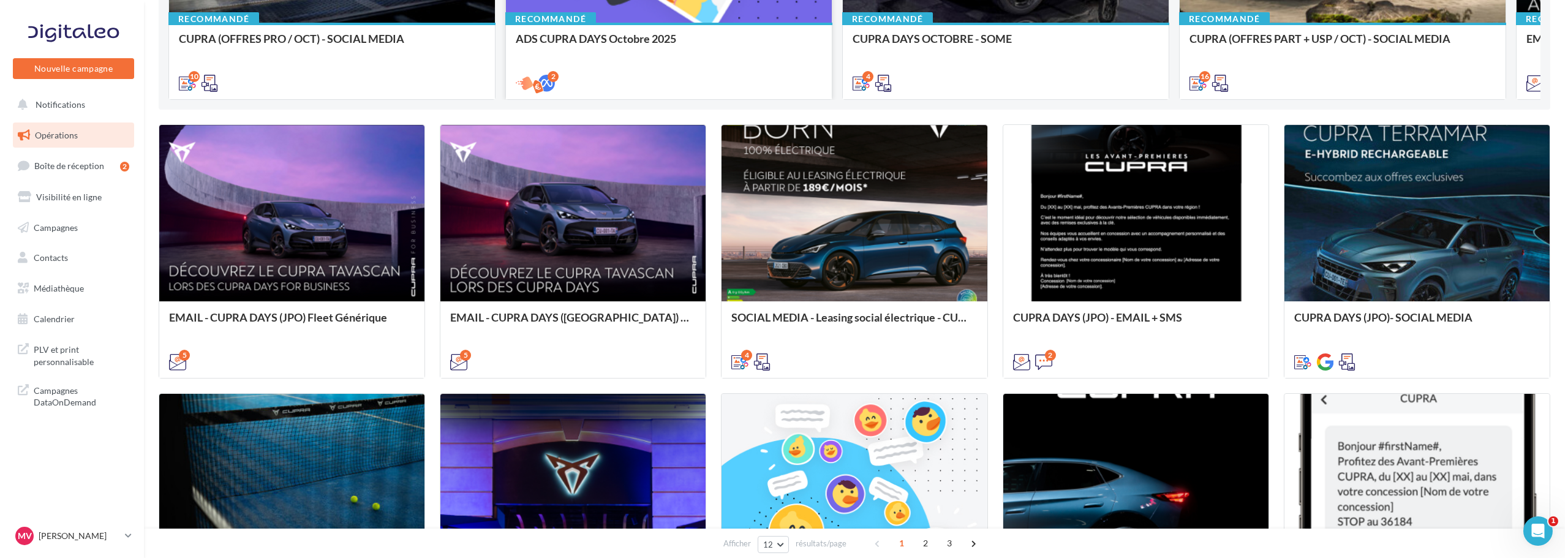
scroll to position [368, 0]
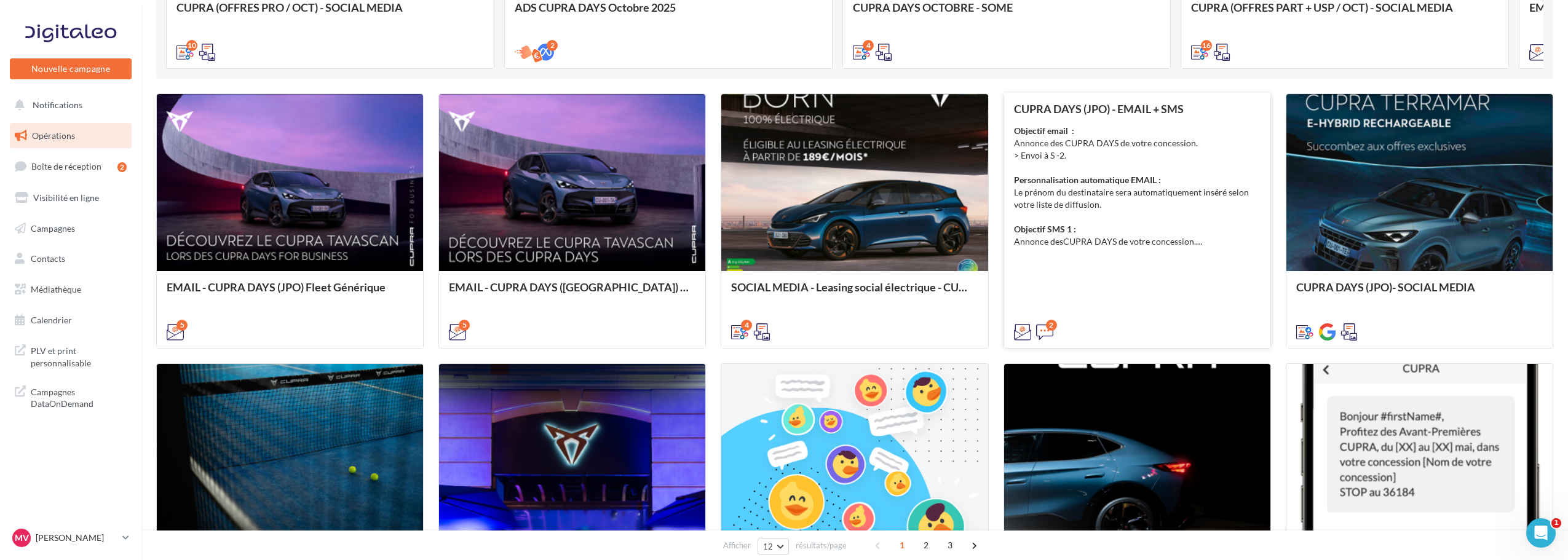
click at [1103, 162] on div "Objectif email : Annonce des CUPRA DAYS de votre concession. > Envoi à S -2. Pe…" at bounding box center [1137, 186] width 247 height 123
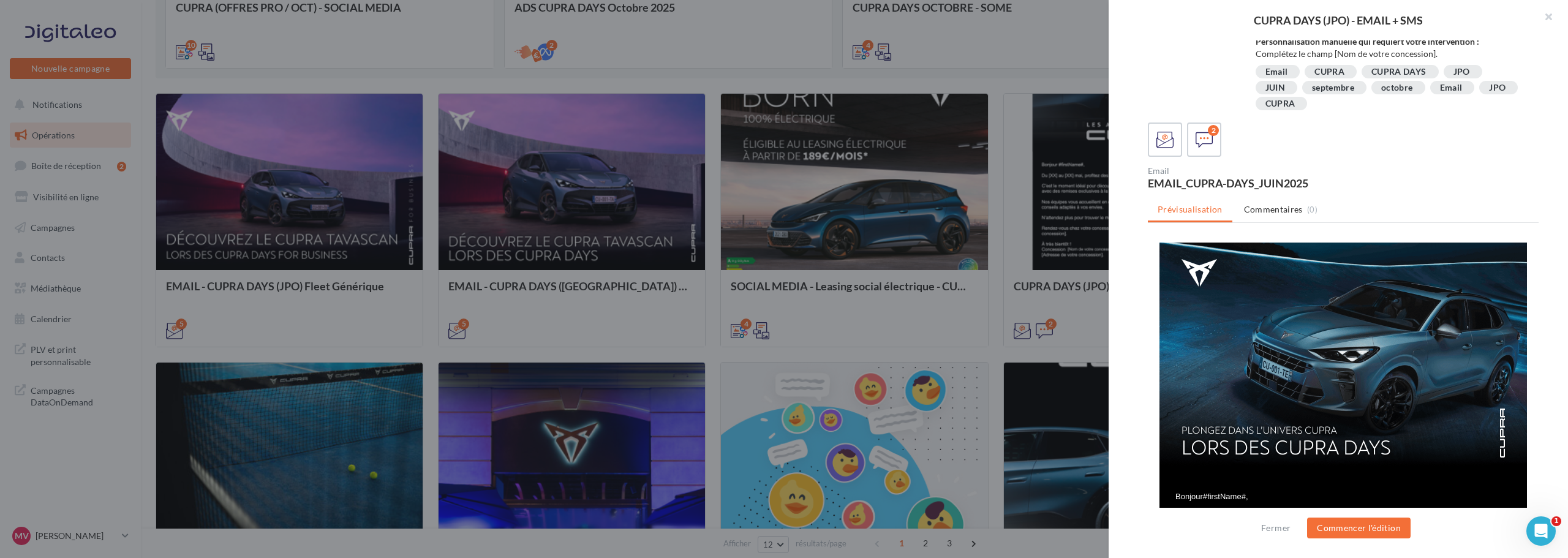
scroll to position [0, 0]
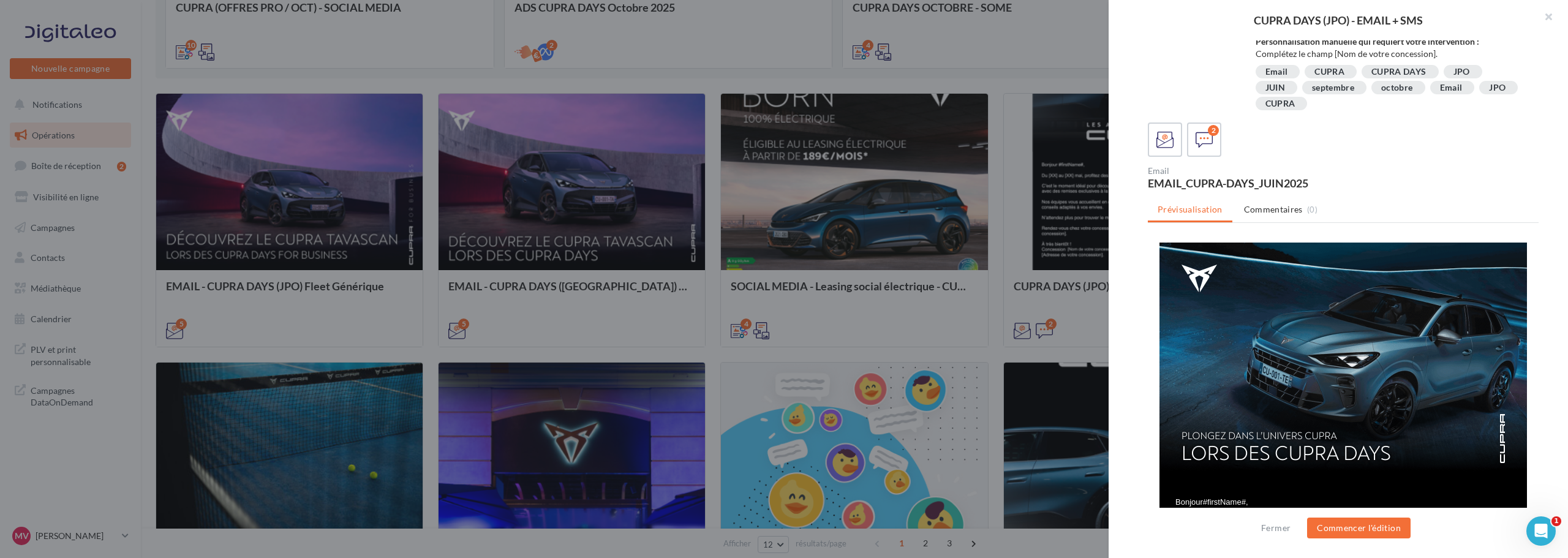
click at [1386, 72] on div "CUPRA DAYS" at bounding box center [1399, 72] width 55 height 9
click at [1047, 283] on div at bounding box center [784, 279] width 1568 height 558
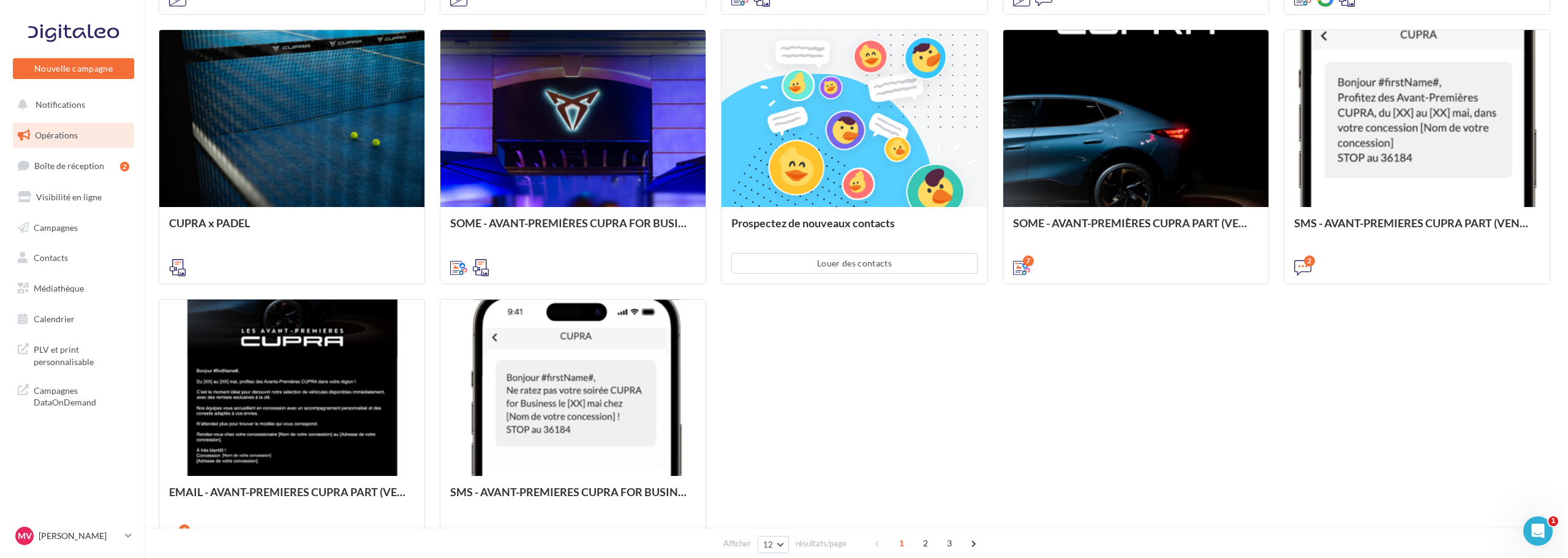
scroll to position [552, 0]
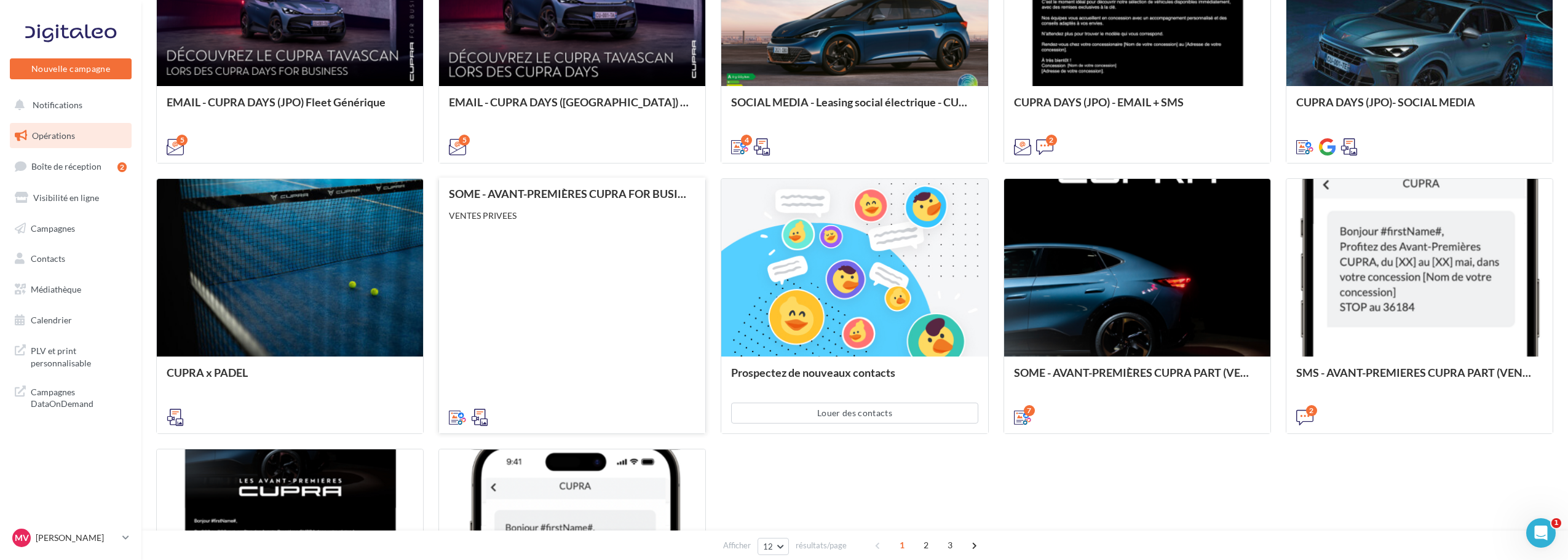
click at [563, 283] on div "SOME - AVANT-PREMIÈRES CUPRA FOR BUSINESS (VENTES PRIVEES) VENTES PRIVEES" at bounding box center [572, 305] width 247 height 235
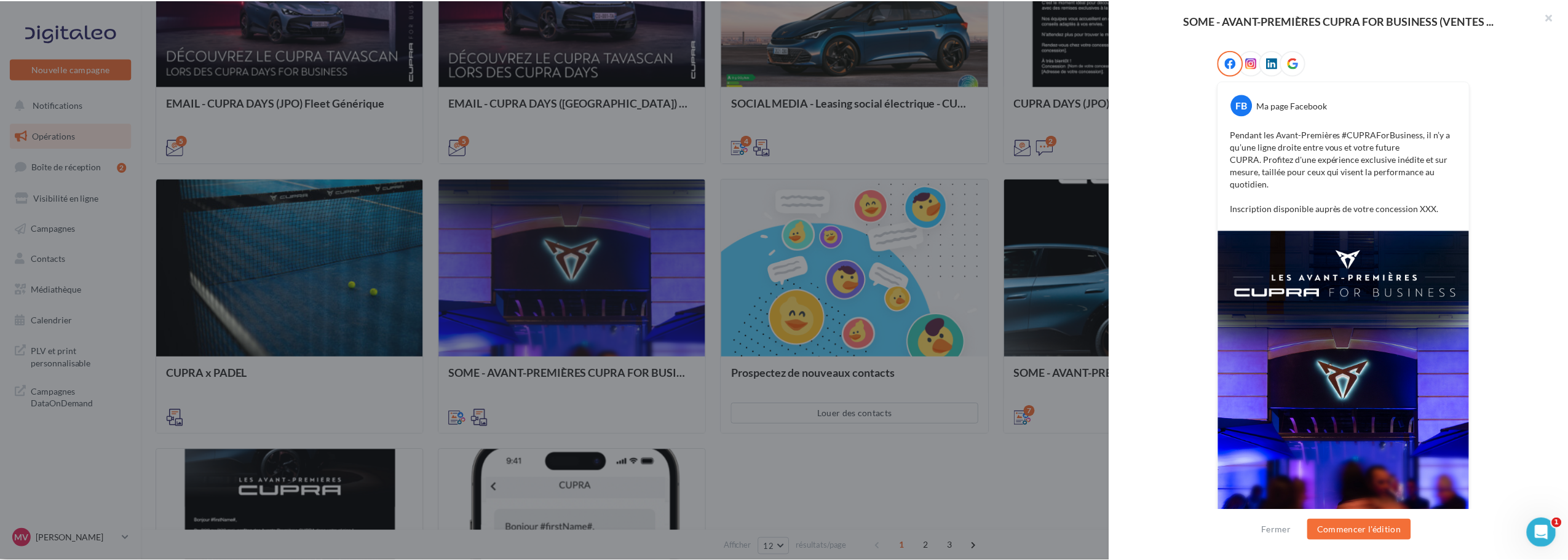
scroll to position [232, 0]
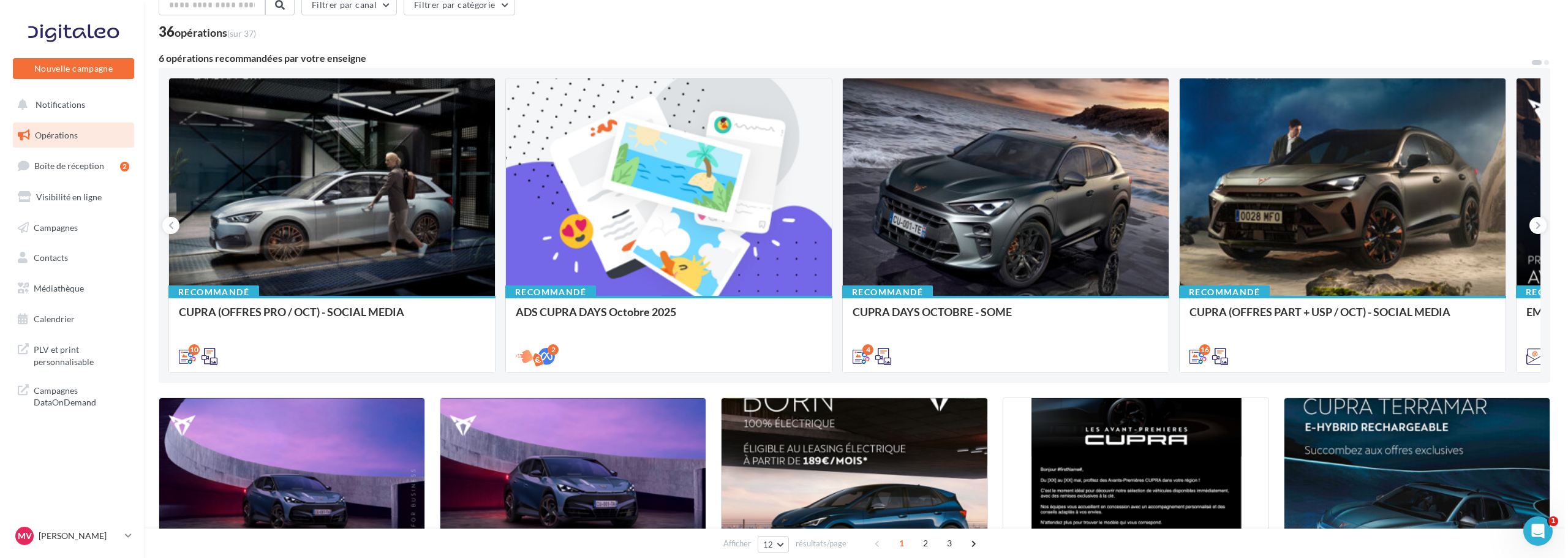
scroll to position [62, 0]
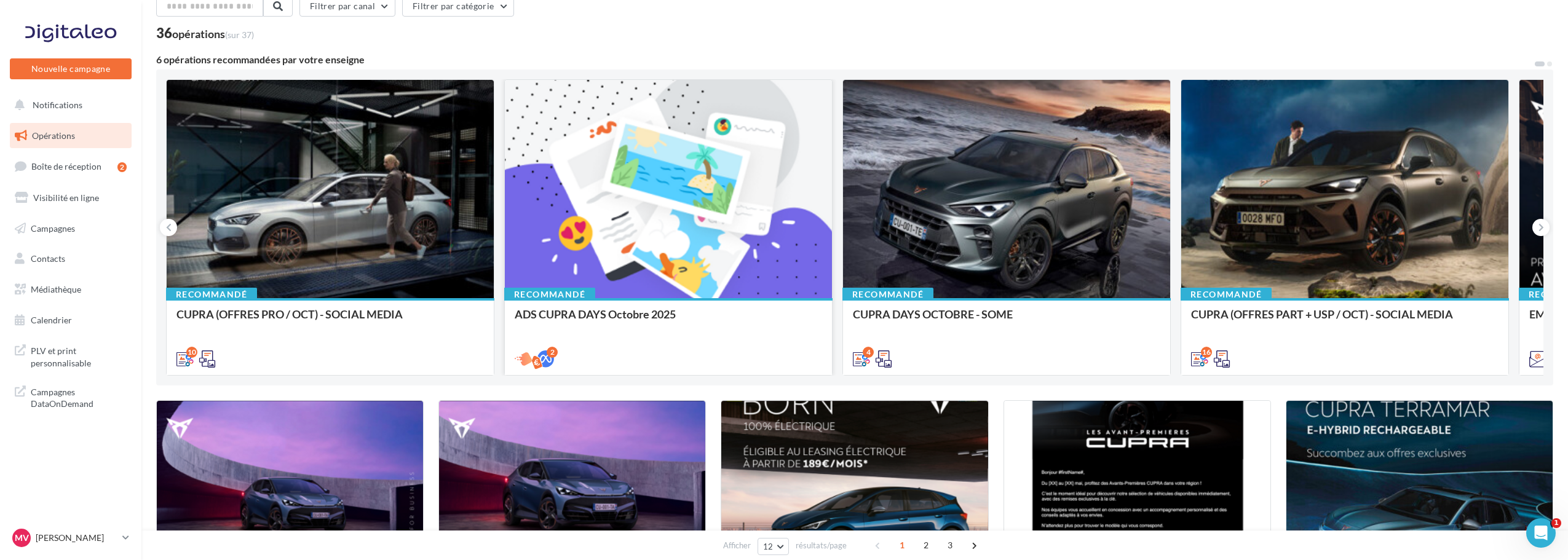
click at [623, 194] on div at bounding box center [669, 189] width 328 height 220
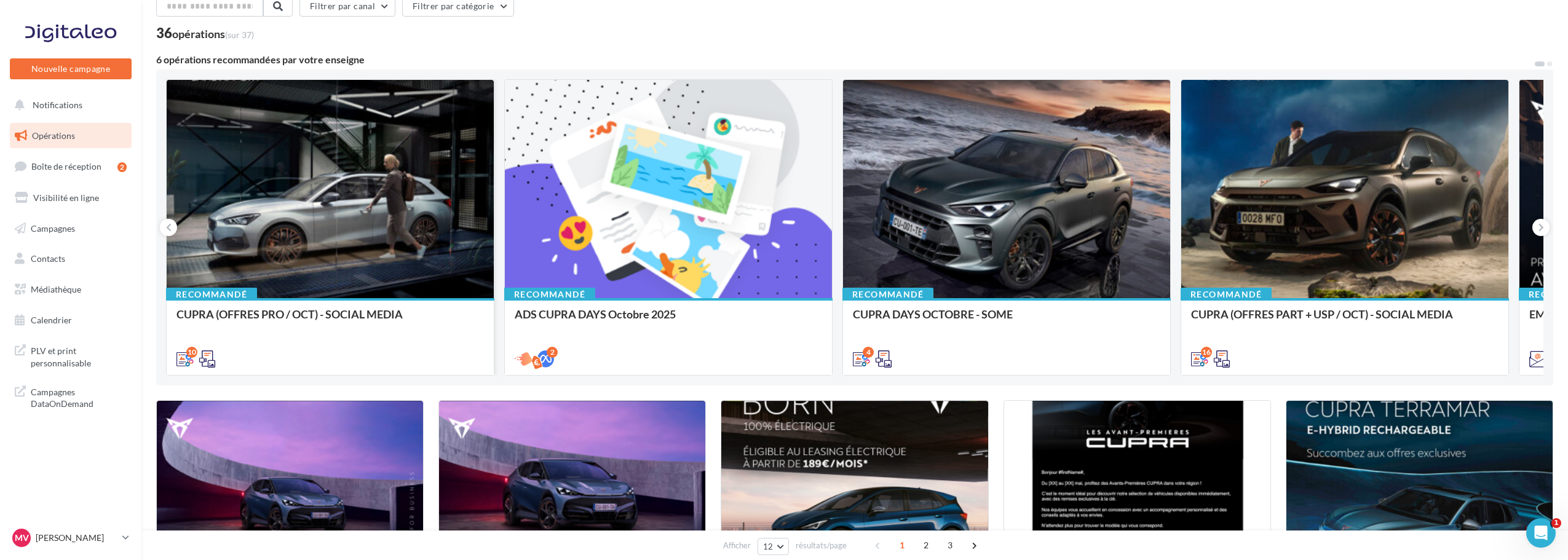
click at [368, 165] on div at bounding box center [330, 189] width 328 height 220
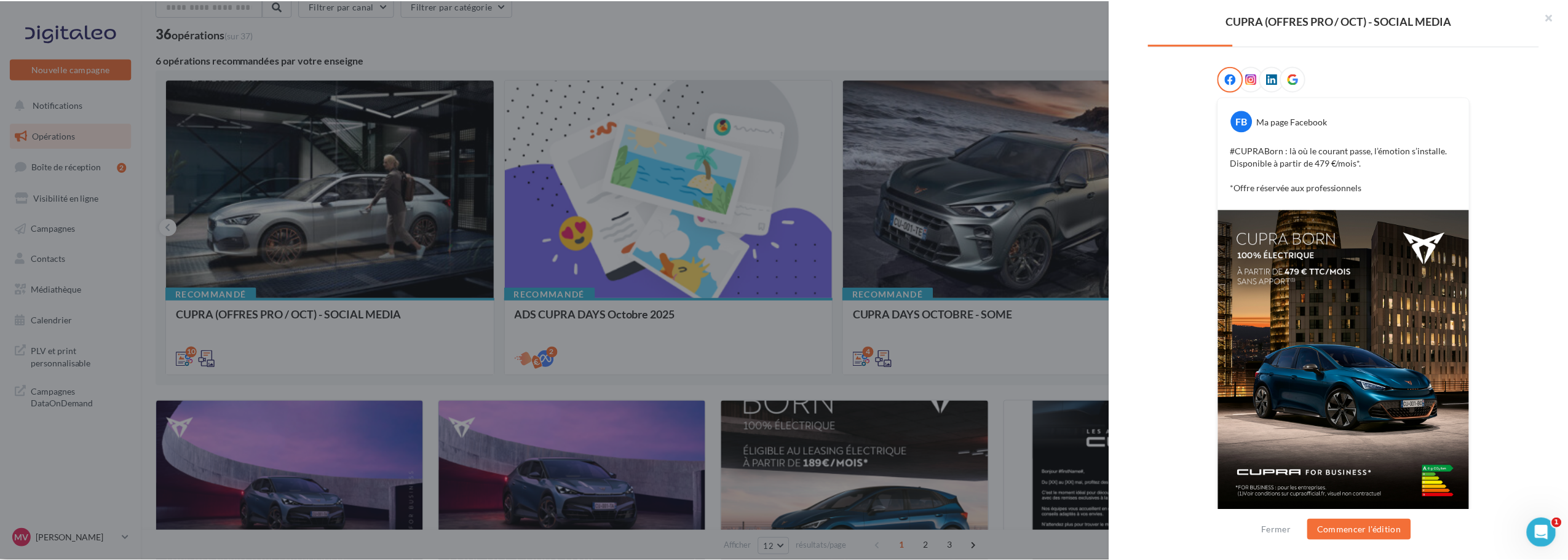
scroll to position [199, 0]
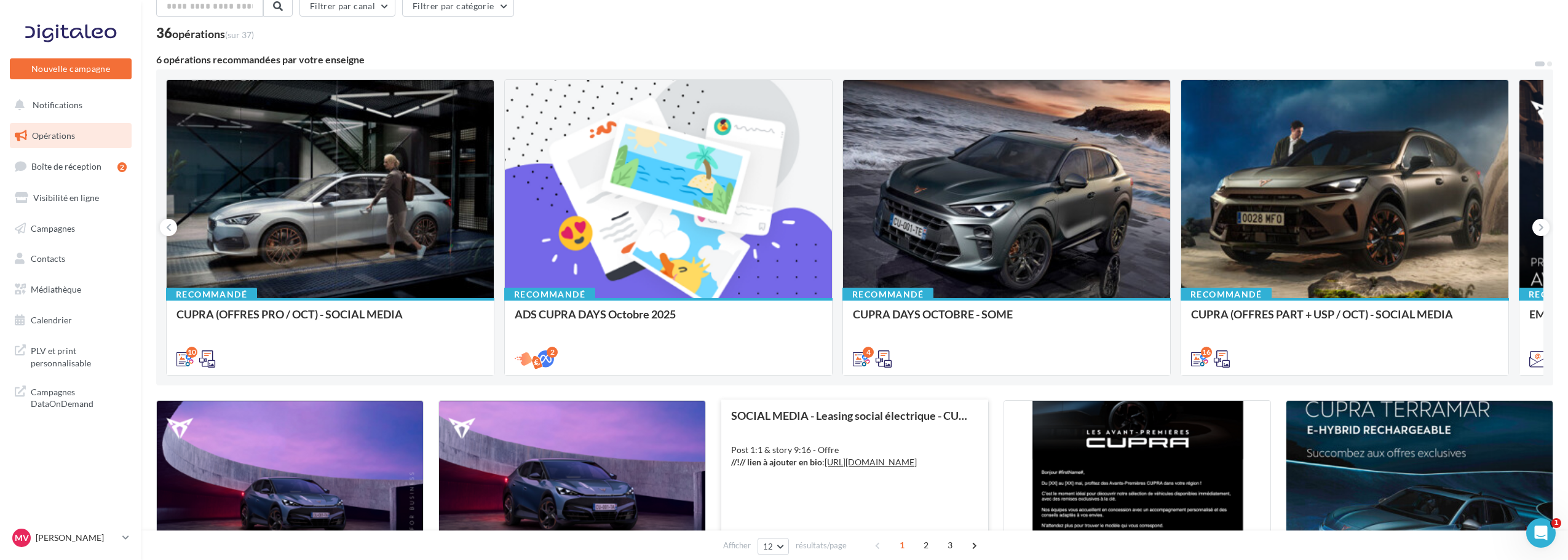
scroll to position [0, 0]
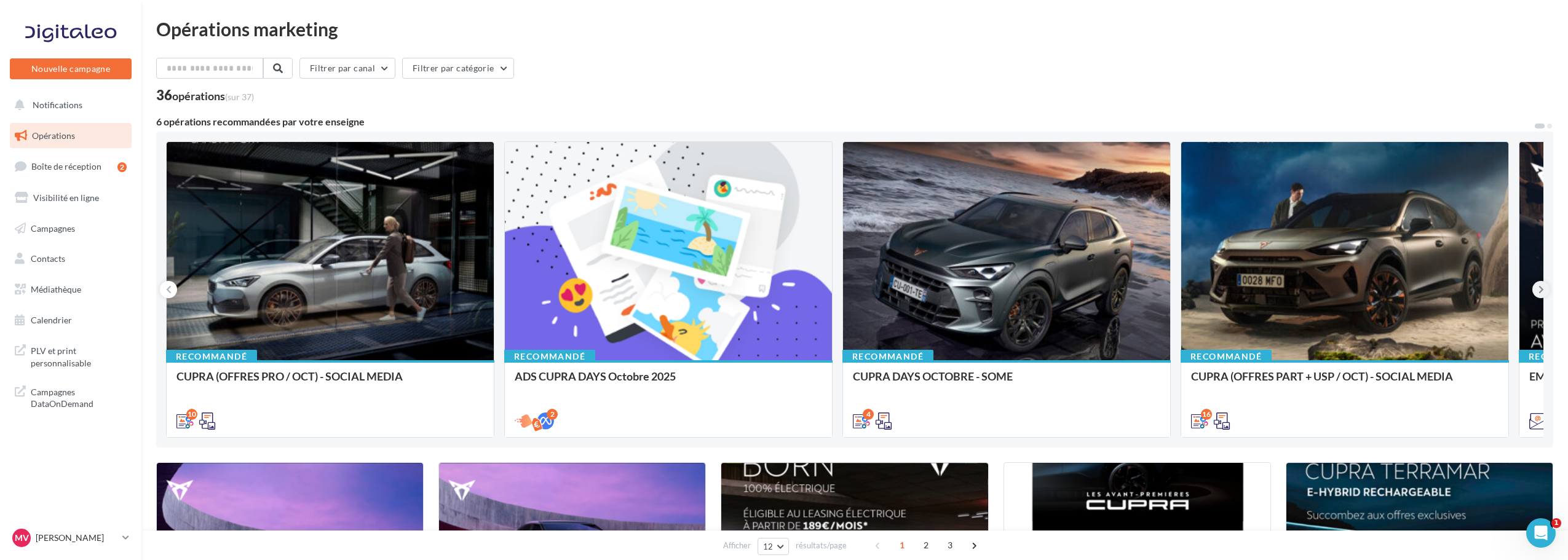
click at [1544, 287] on icon at bounding box center [1541, 290] width 5 height 13
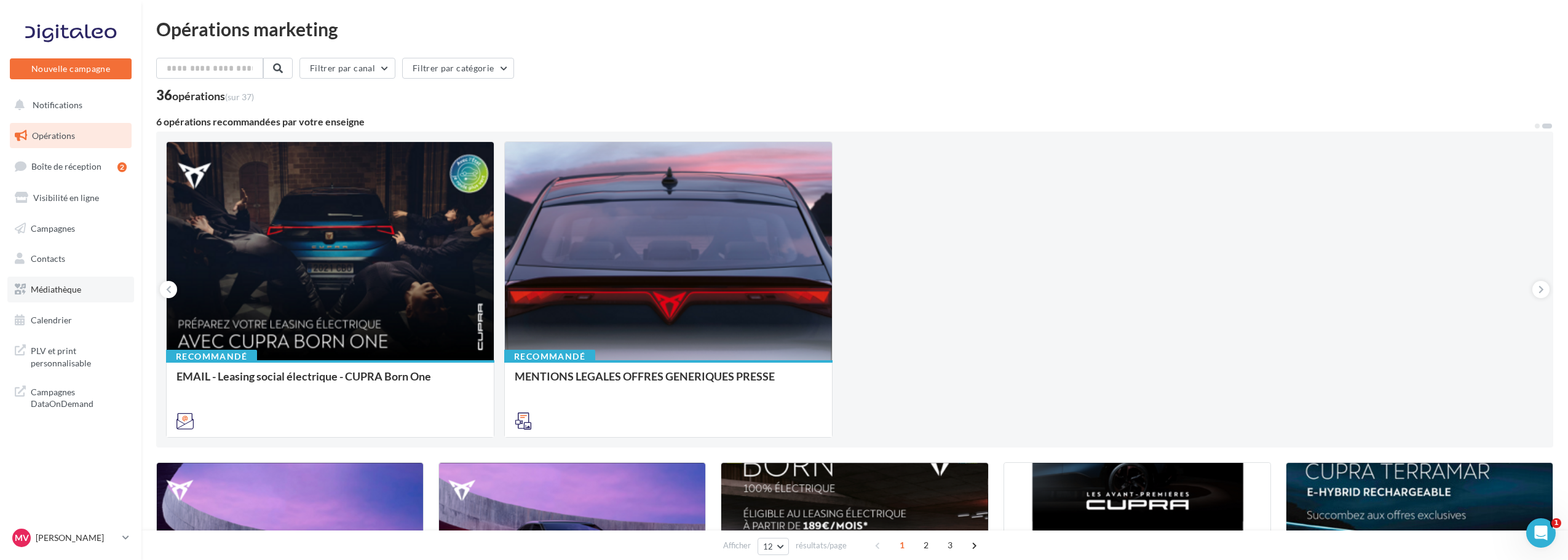
click at [81, 290] on span "Médiathèque" at bounding box center [56, 290] width 50 height 11
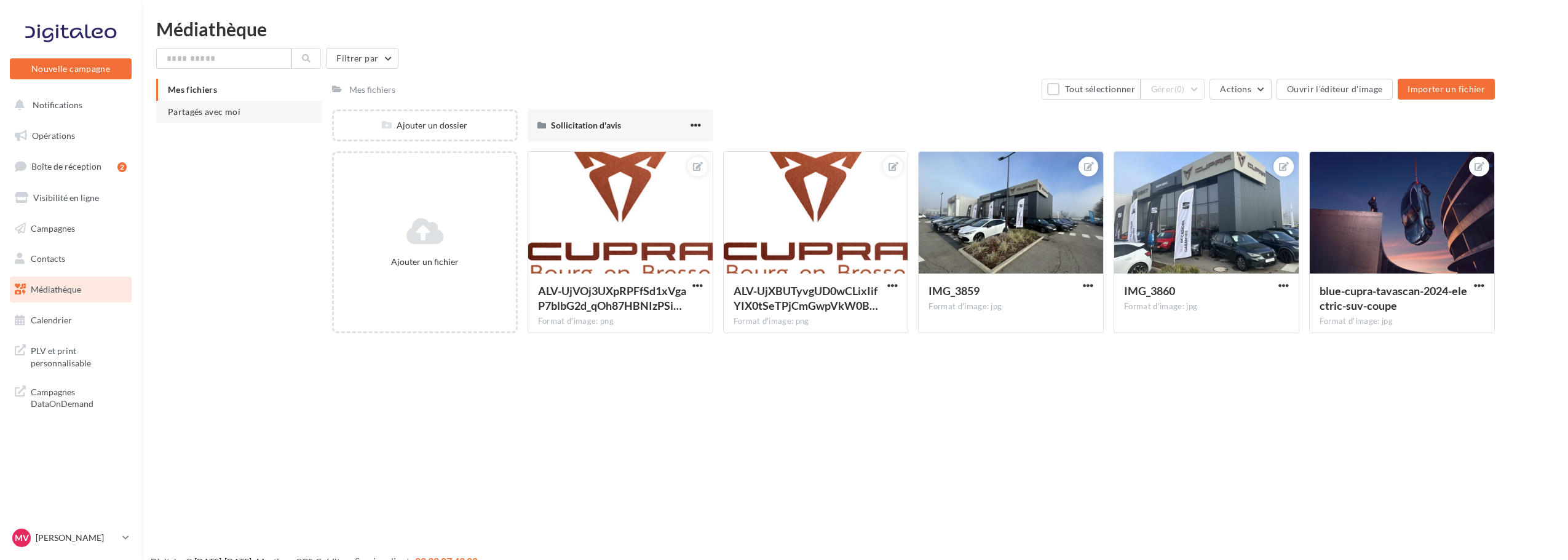
click at [186, 114] on span "Partagés avec moi" at bounding box center [204, 112] width 73 height 11
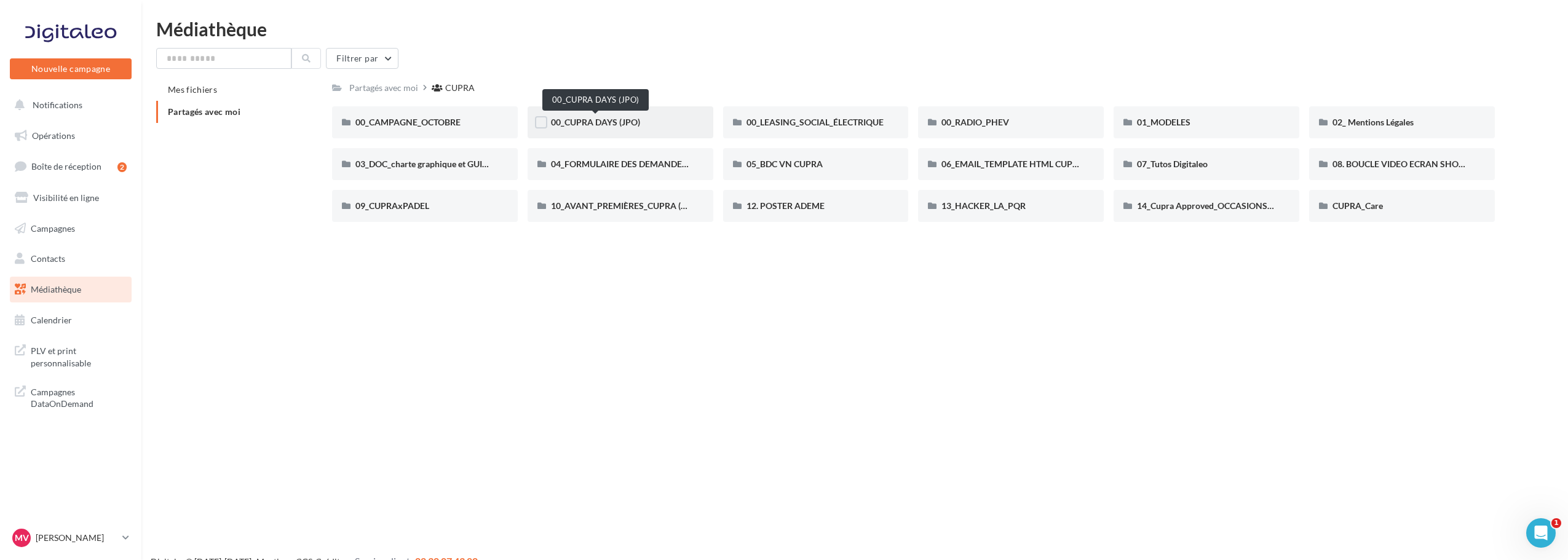
click at [603, 120] on span "00_CUPRA DAYS (JPO)" at bounding box center [595, 122] width 89 height 11
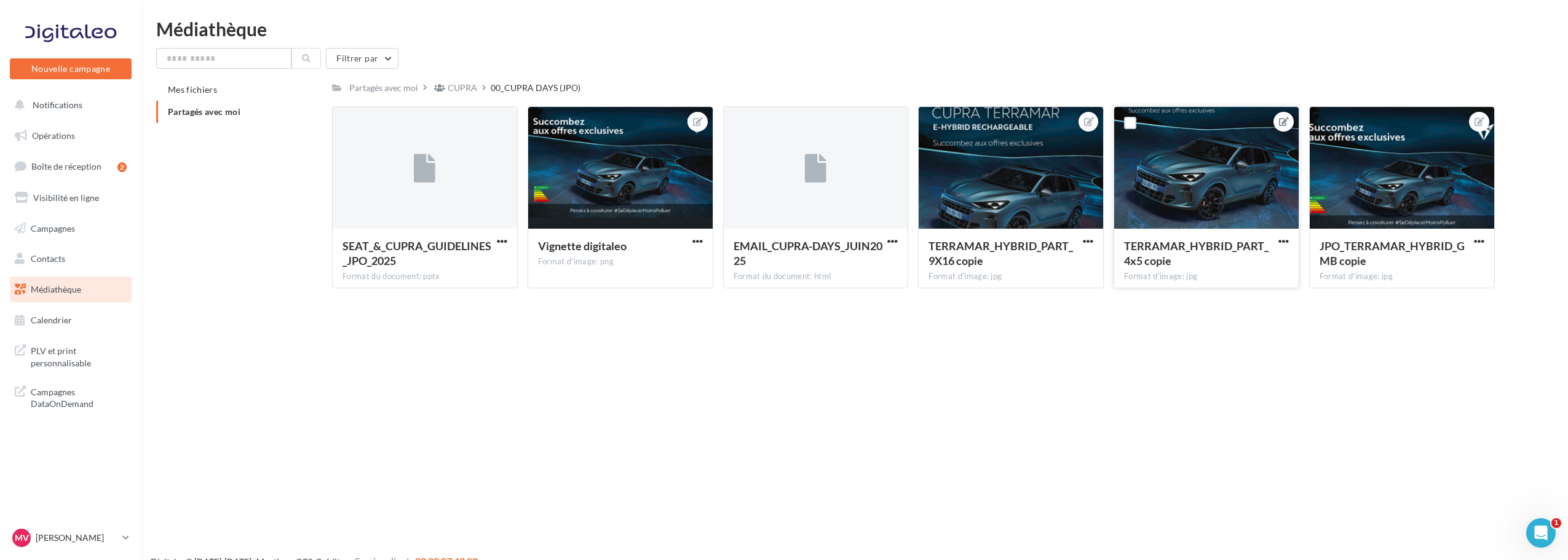
click at [1285, 122] on icon at bounding box center [1283, 122] width 10 height 9
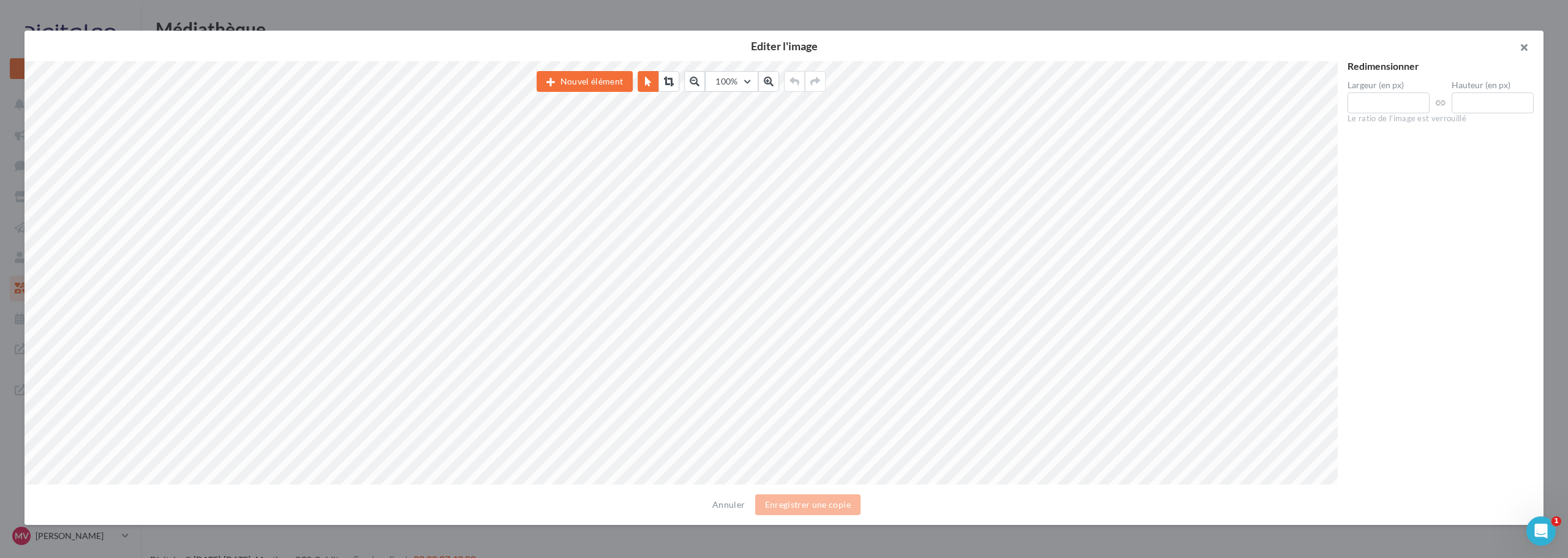
click at [1519, 54] on button "button" at bounding box center [1519, 48] width 49 height 37
